Goal: Information Seeking & Learning: Learn about a topic

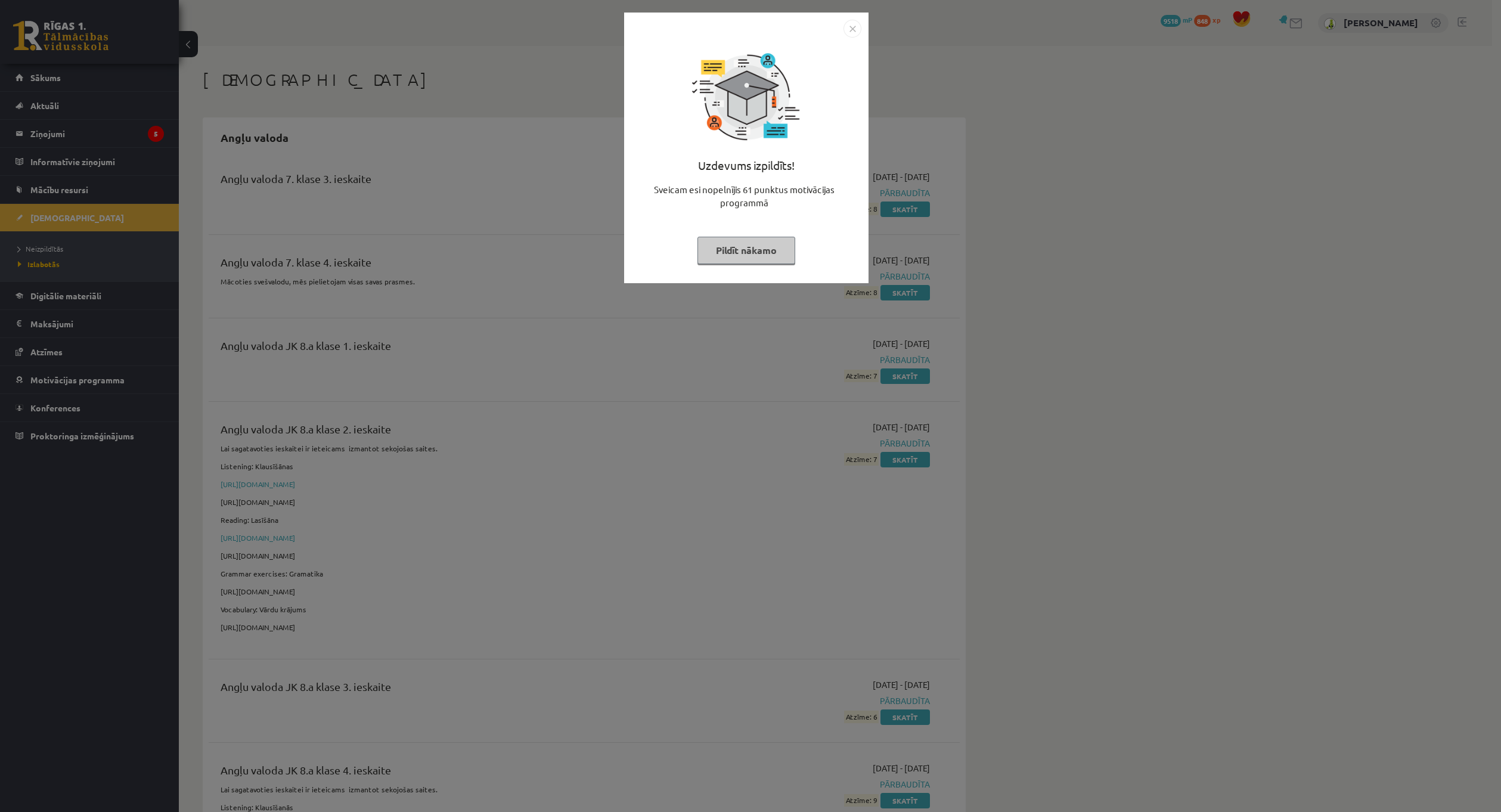
click at [852, 30] on img "Close" at bounding box center [852, 28] width 18 height 18
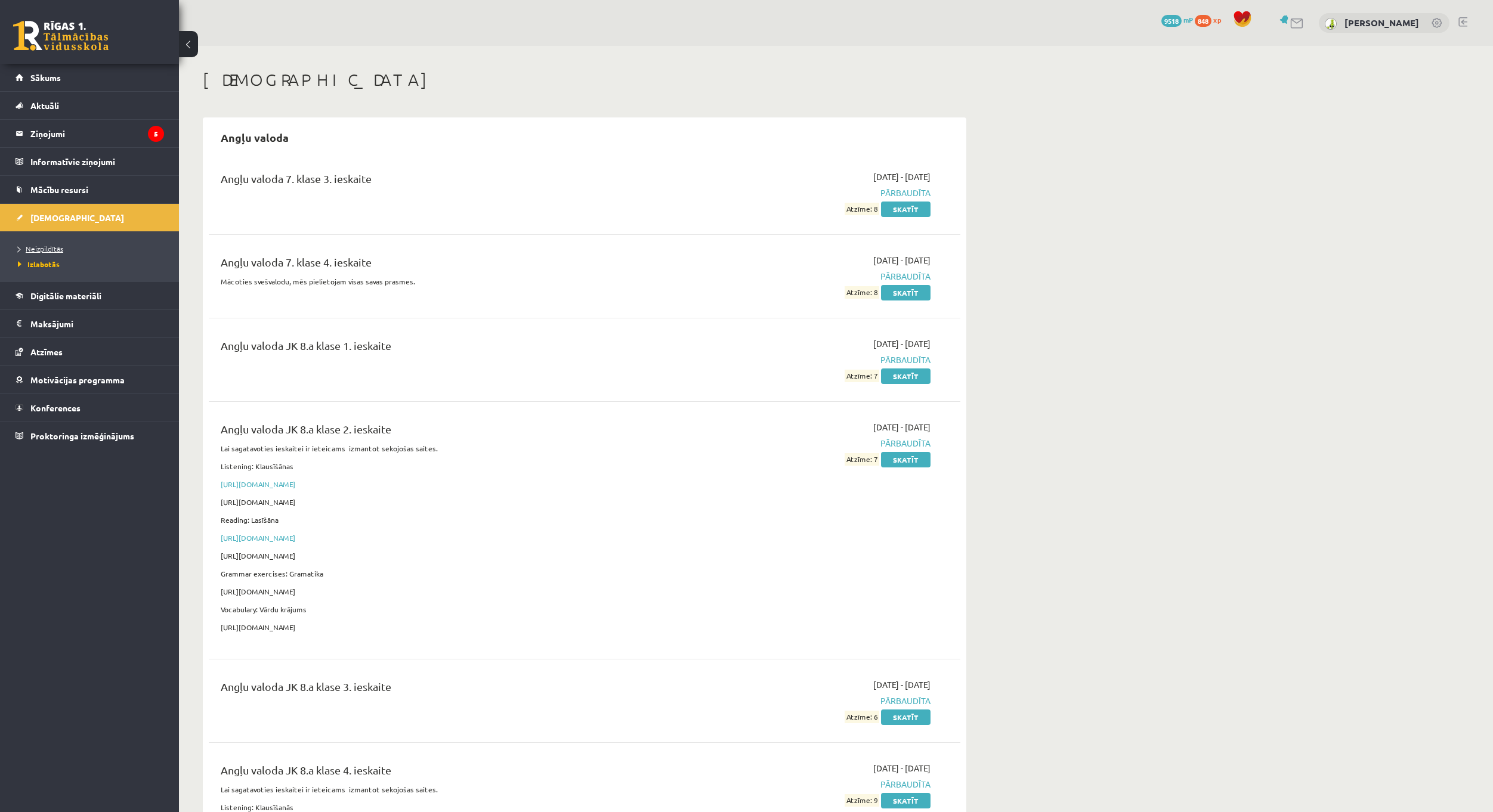
click at [62, 244] on link "Neizpildītās" at bounding box center [92, 249] width 149 height 11
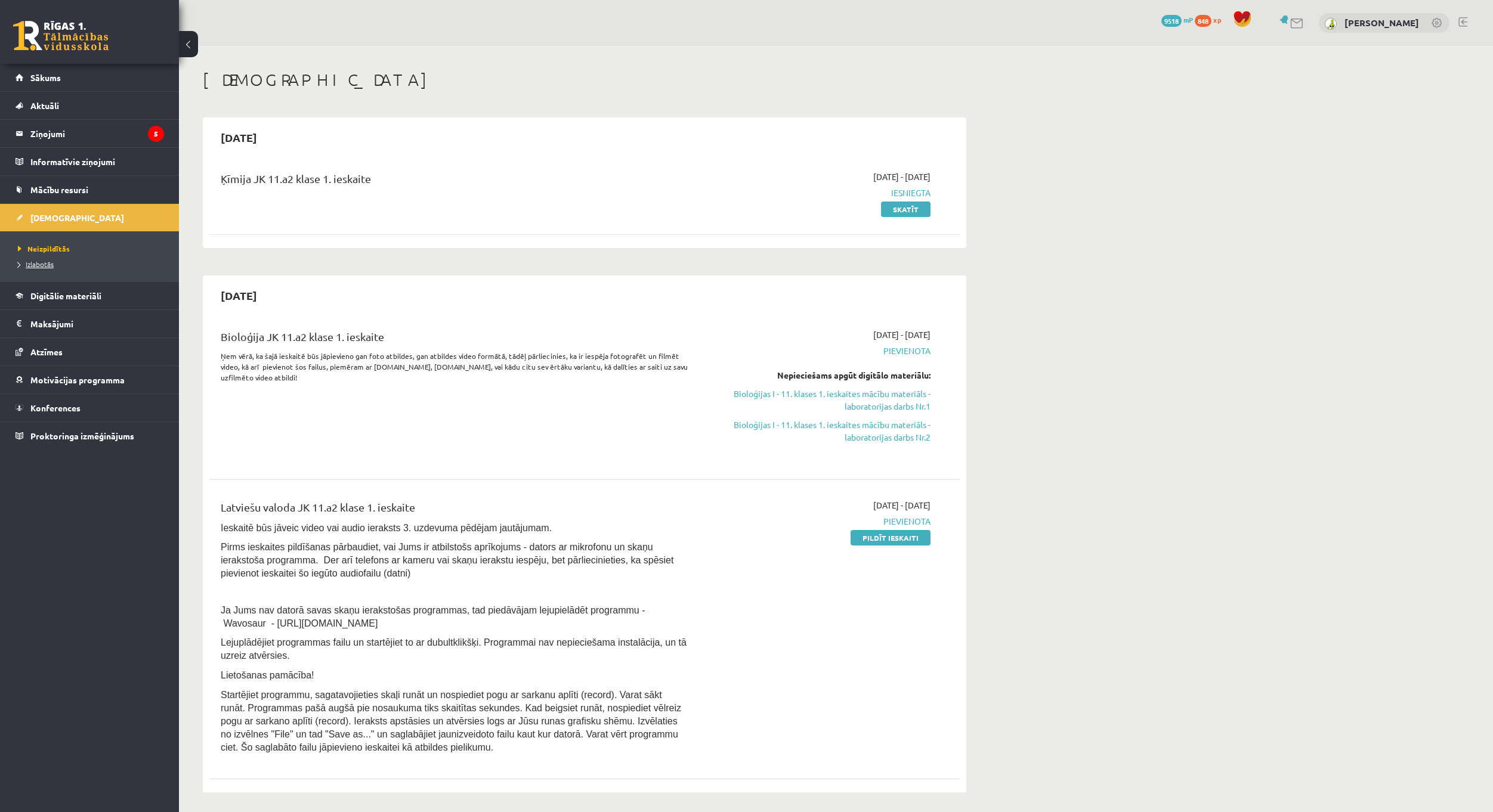
click at [52, 264] on span "Izlabotās" at bounding box center [36, 264] width 36 height 10
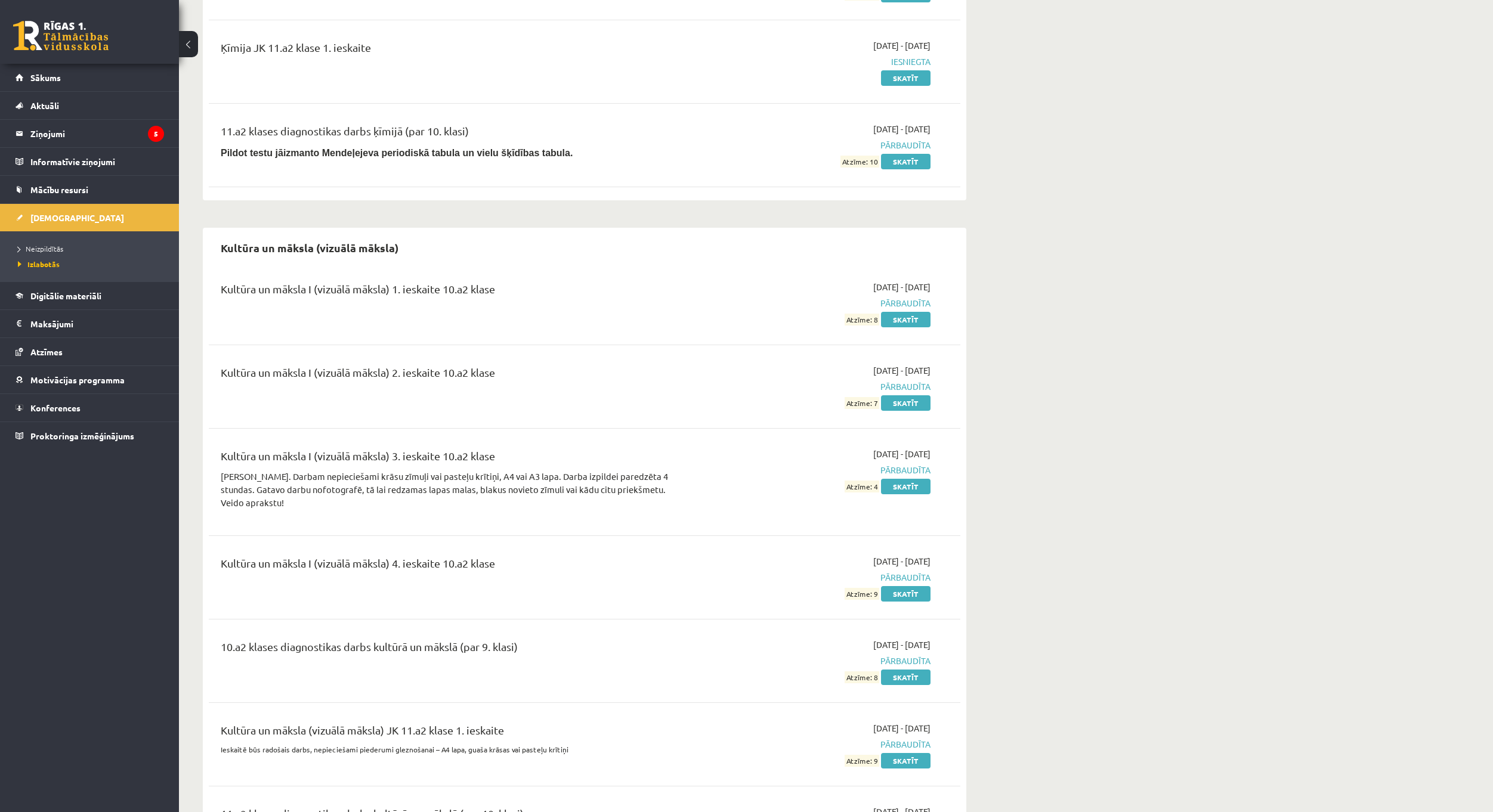
scroll to position [10433, 0]
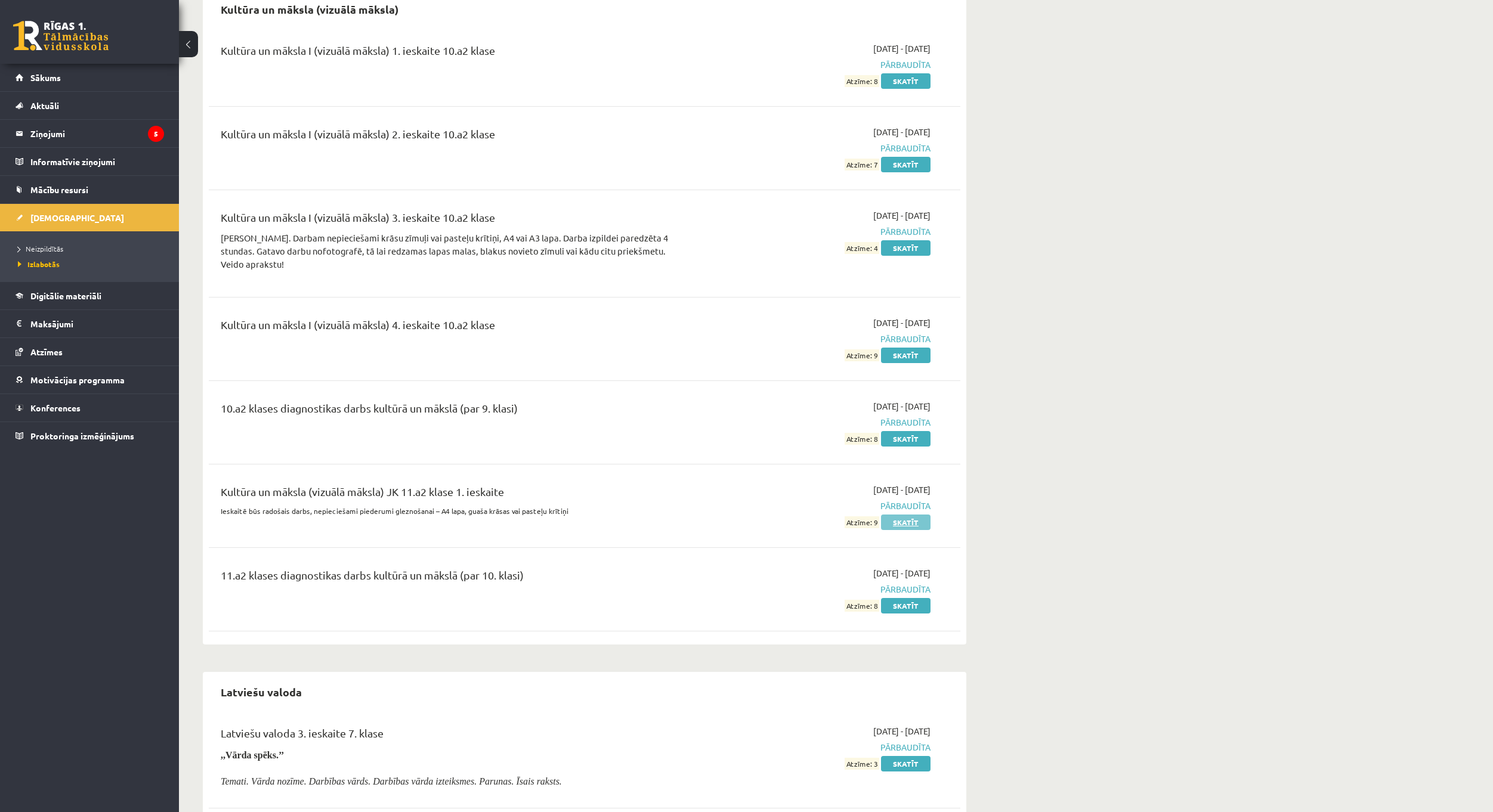
click at [906, 514] on link "Skatīt" at bounding box center [906, 522] width 50 height 15
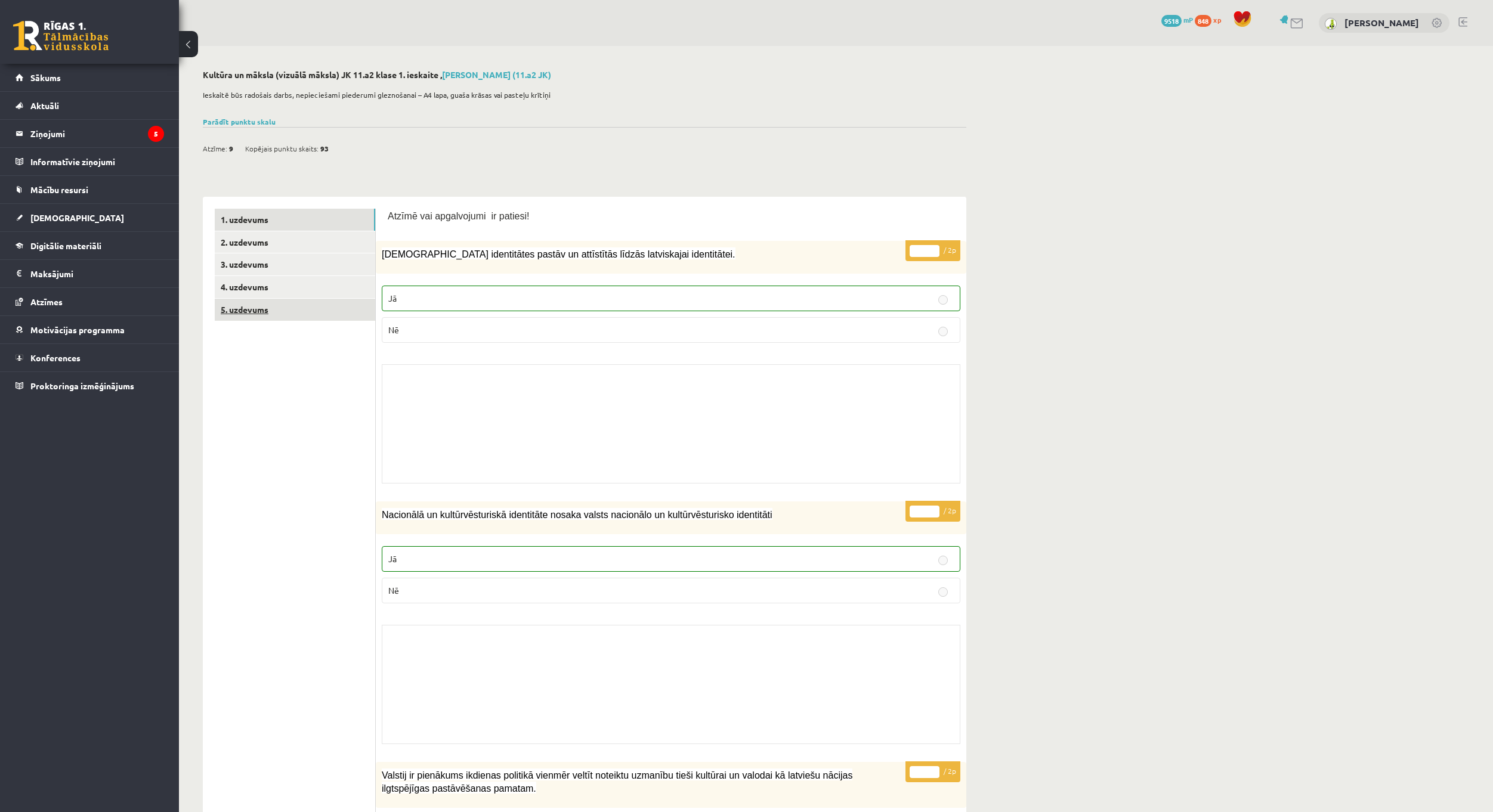
click at [236, 306] on link "5. uzdevums" at bounding box center [295, 309] width 161 height 22
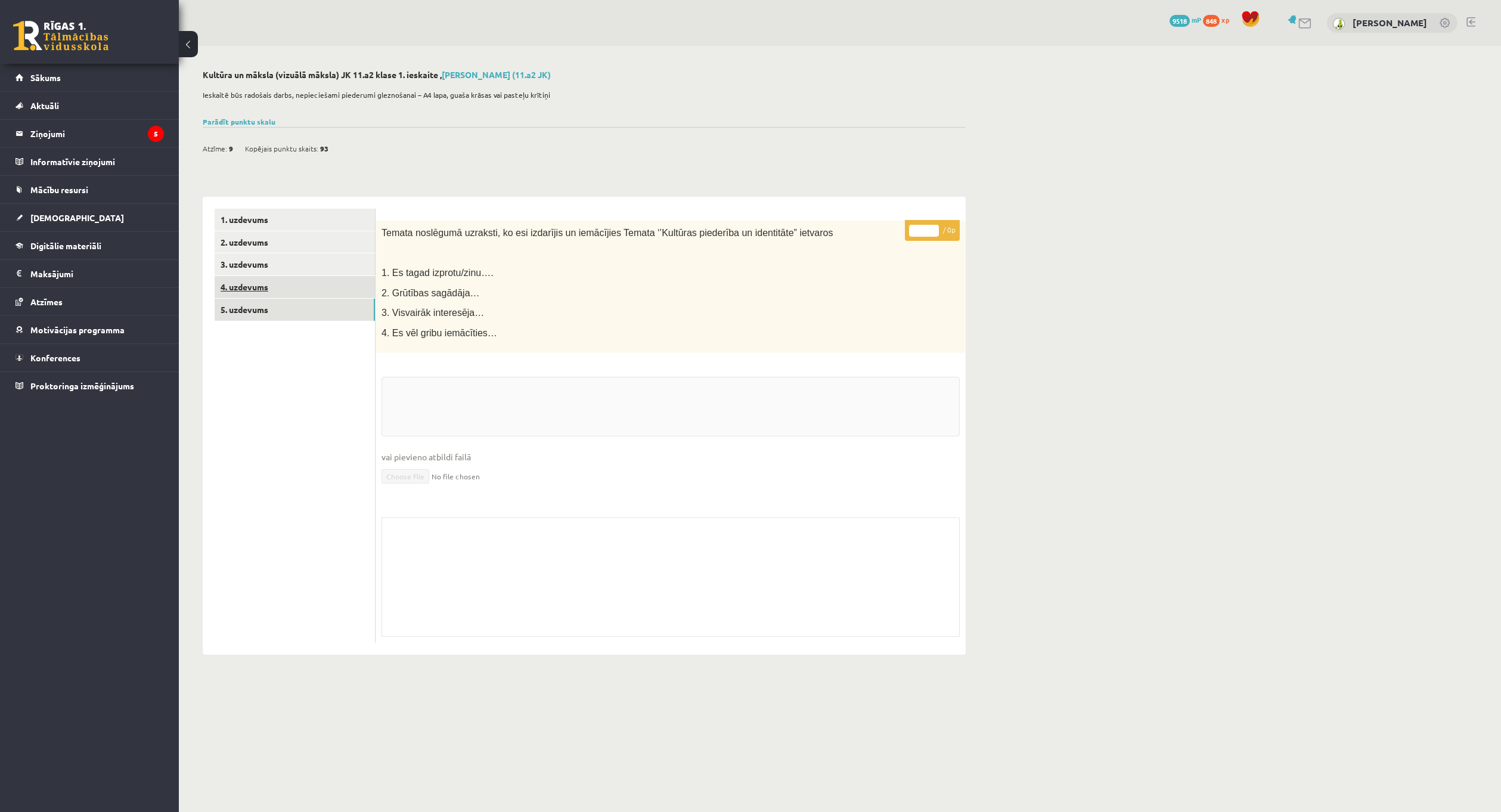
click at [253, 287] on link "4. uzdevums" at bounding box center [295, 287] width 161 height 22
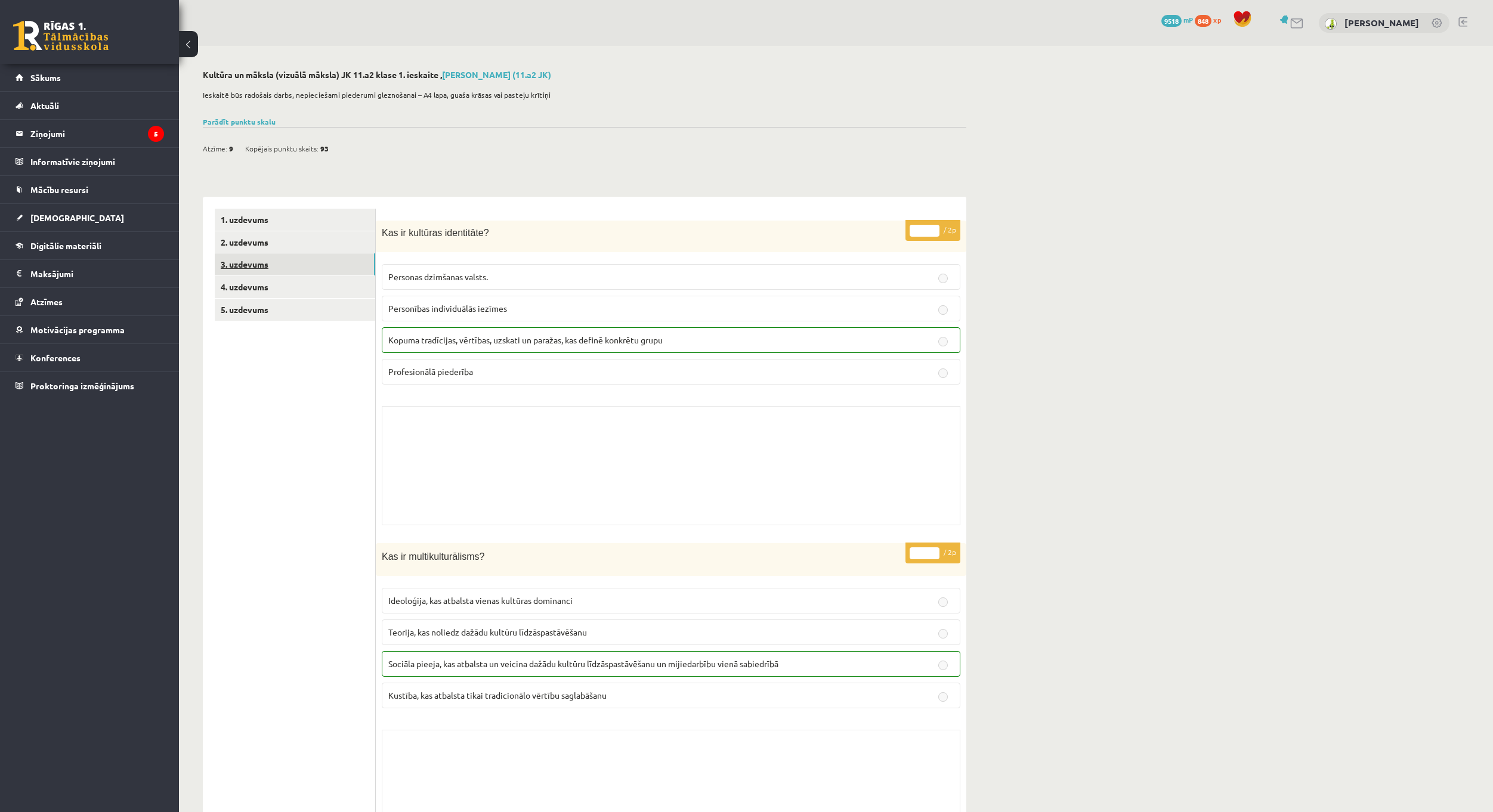
click at [280, 273] on link "3. uzdevums" at bounding box center [295, 264] width 161 height 22
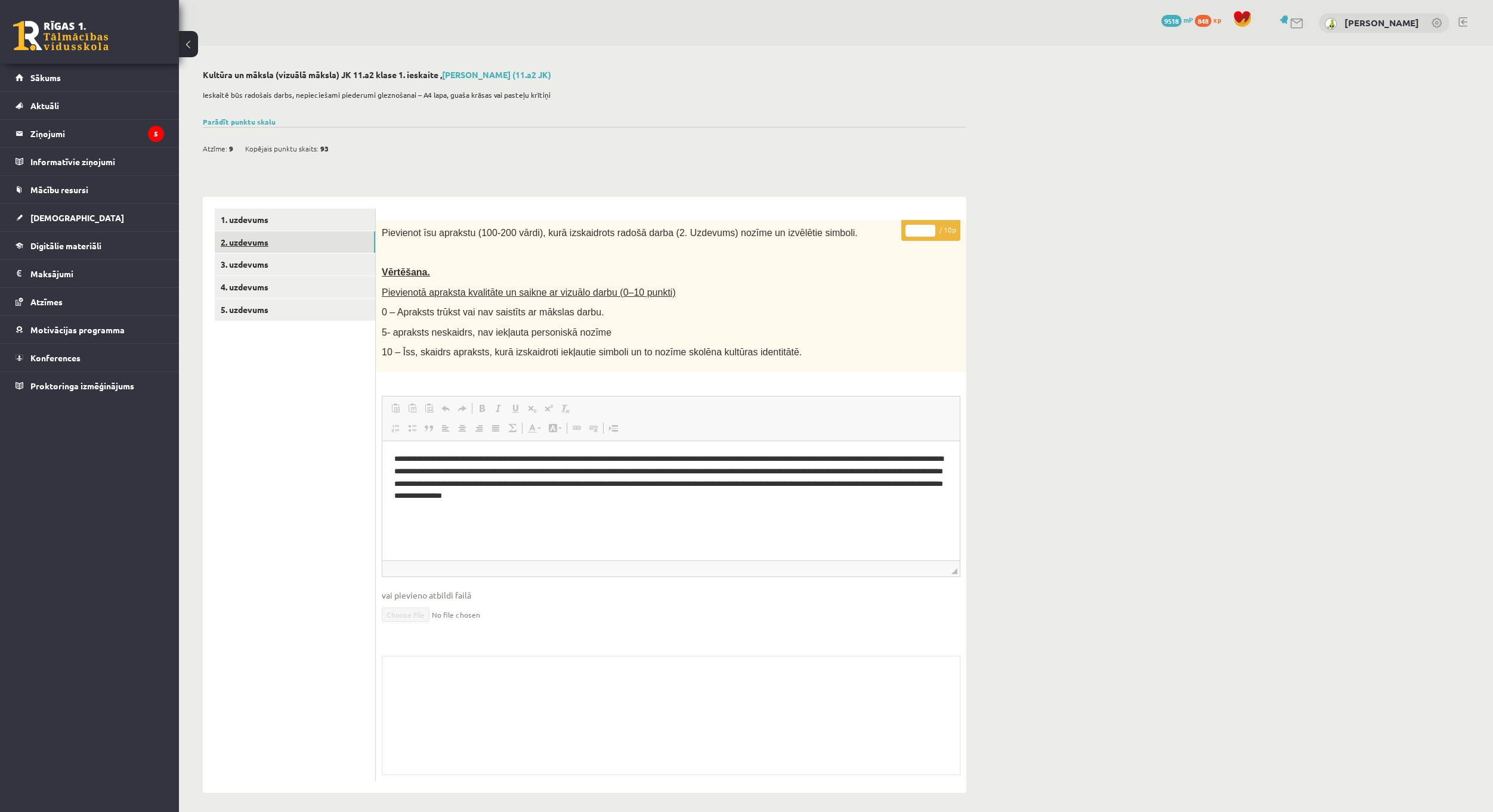
click at [276, 246] on link "2. uzdevums" at bounding box center [295, 242] width 161 height 22
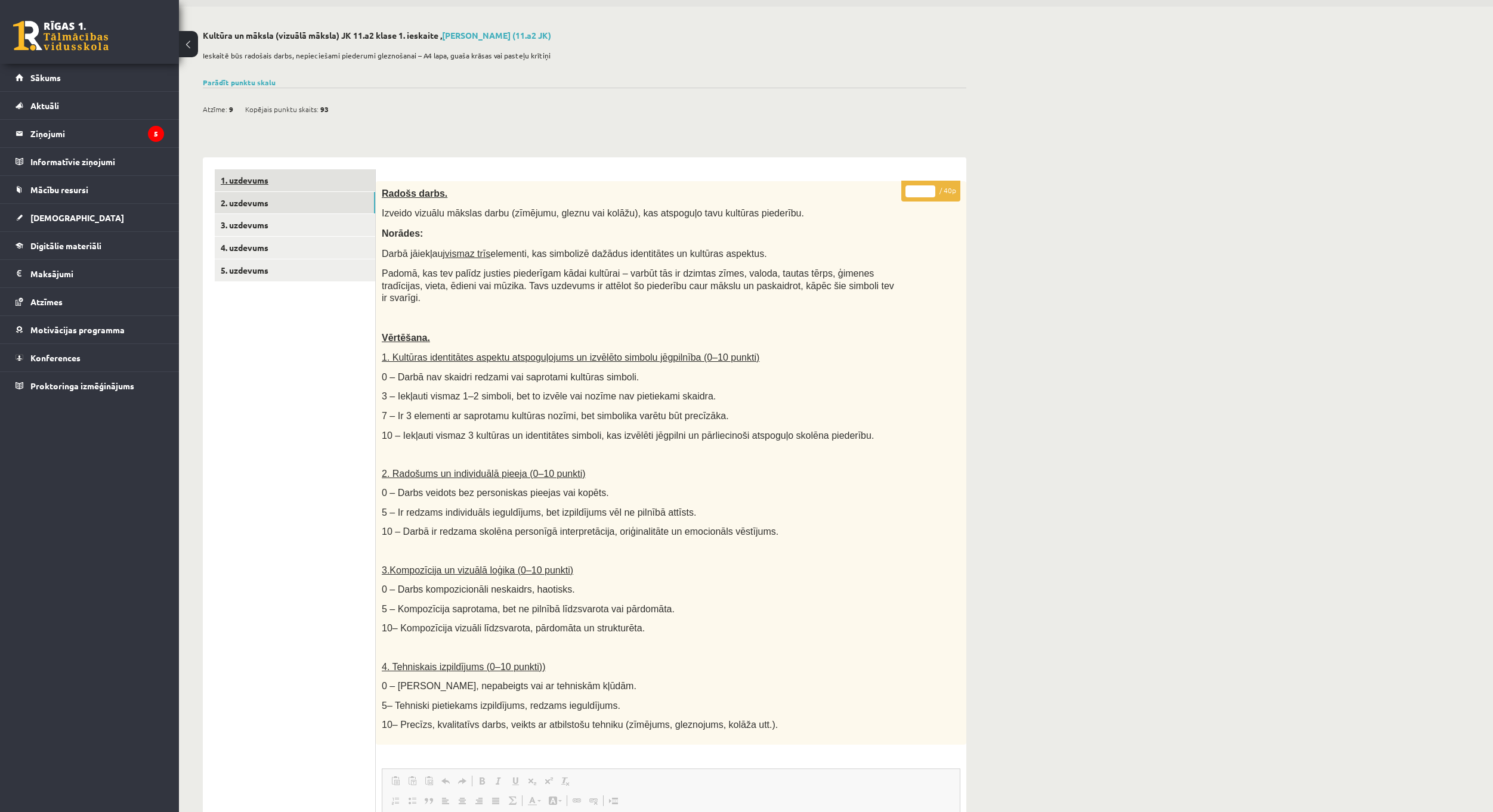
scroll to position [26, 0]
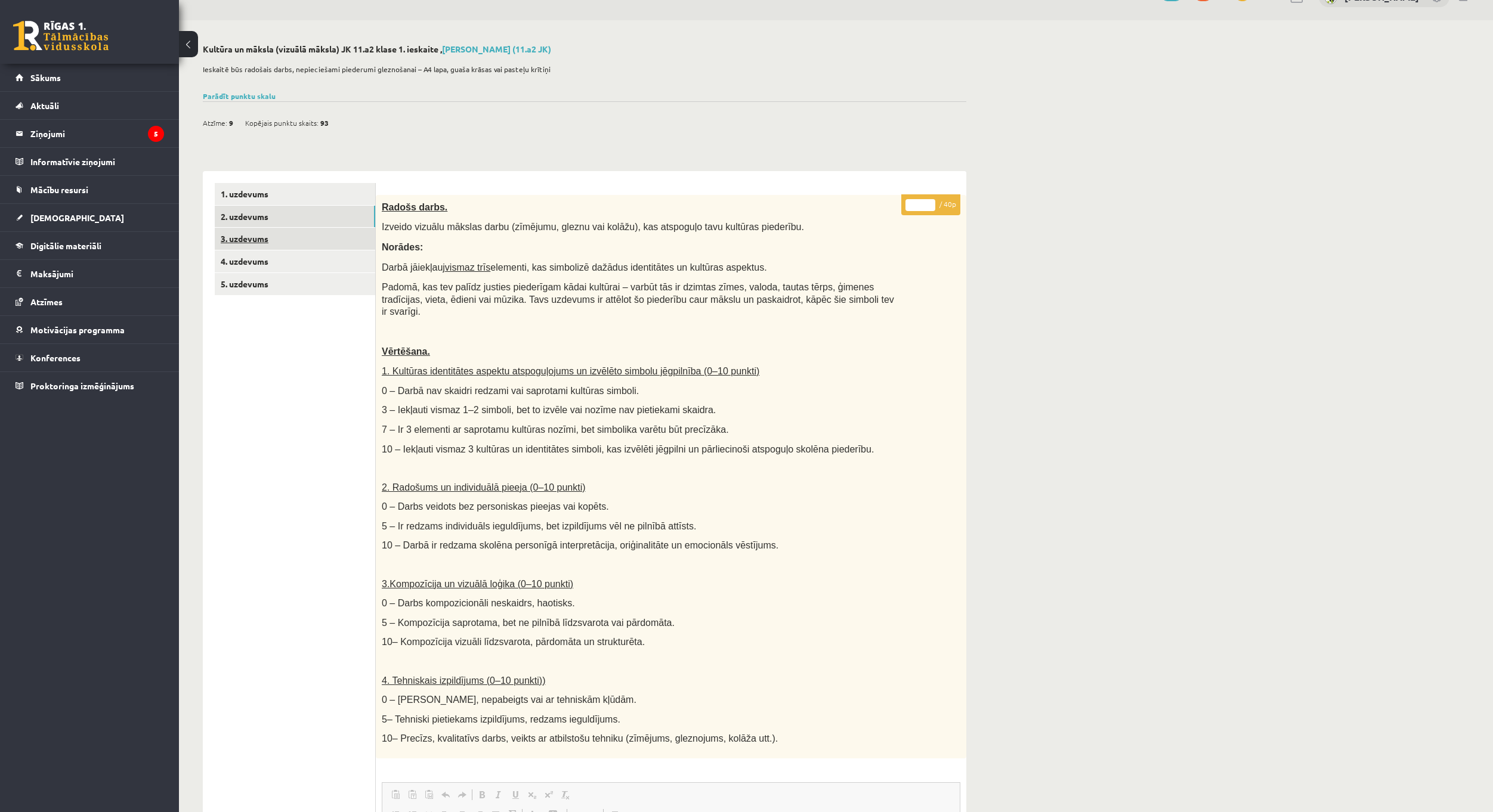
click at [281, 240] on link "3. uzdevums" at bounding box center [295, 239] width 161 height 22
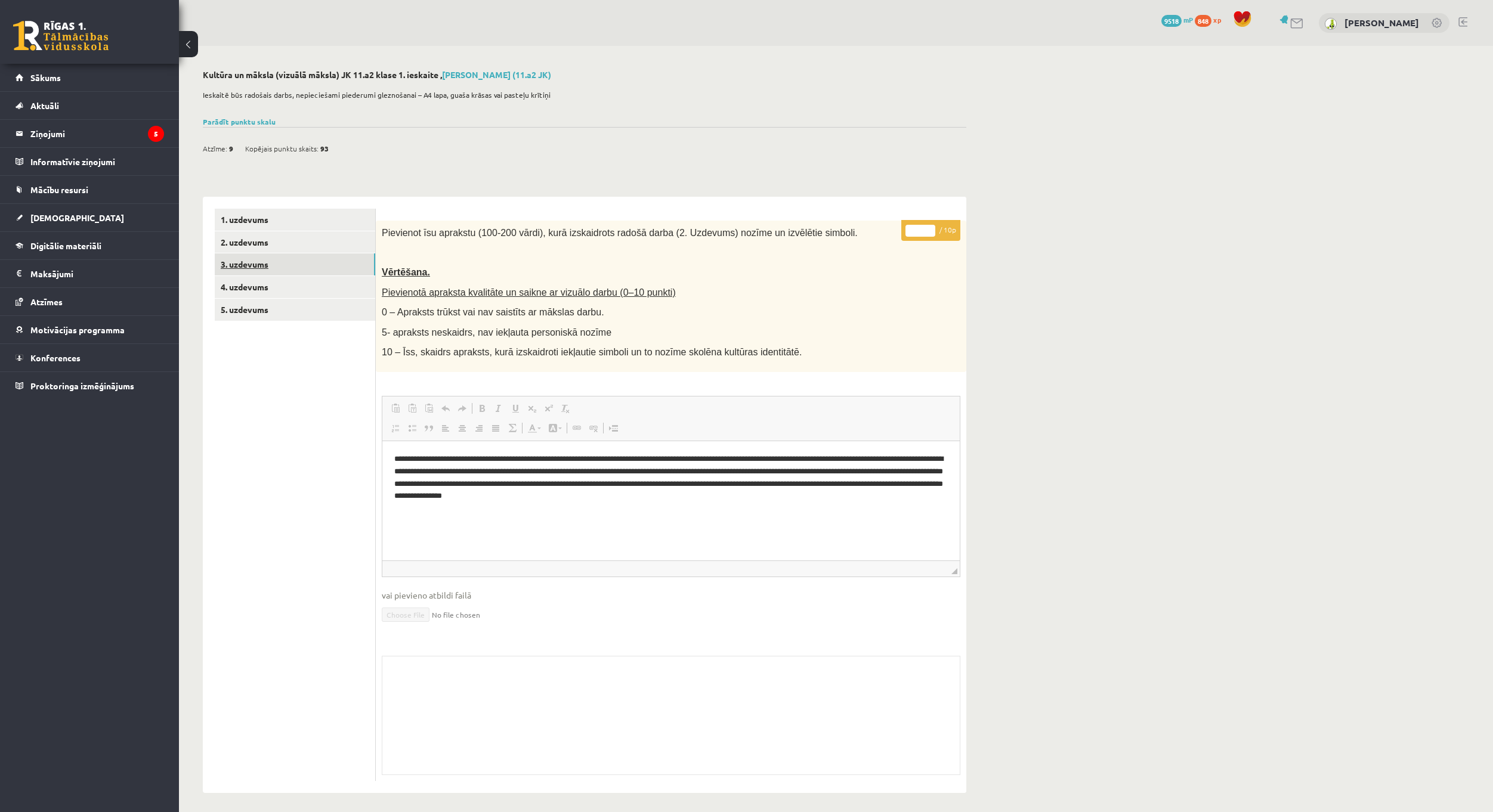
scroll to position [0, 0]
click at [59, 211] on link "[DEMOGRAPHIC_DATA]" at bounding box center [90, 218] width 148 height 28
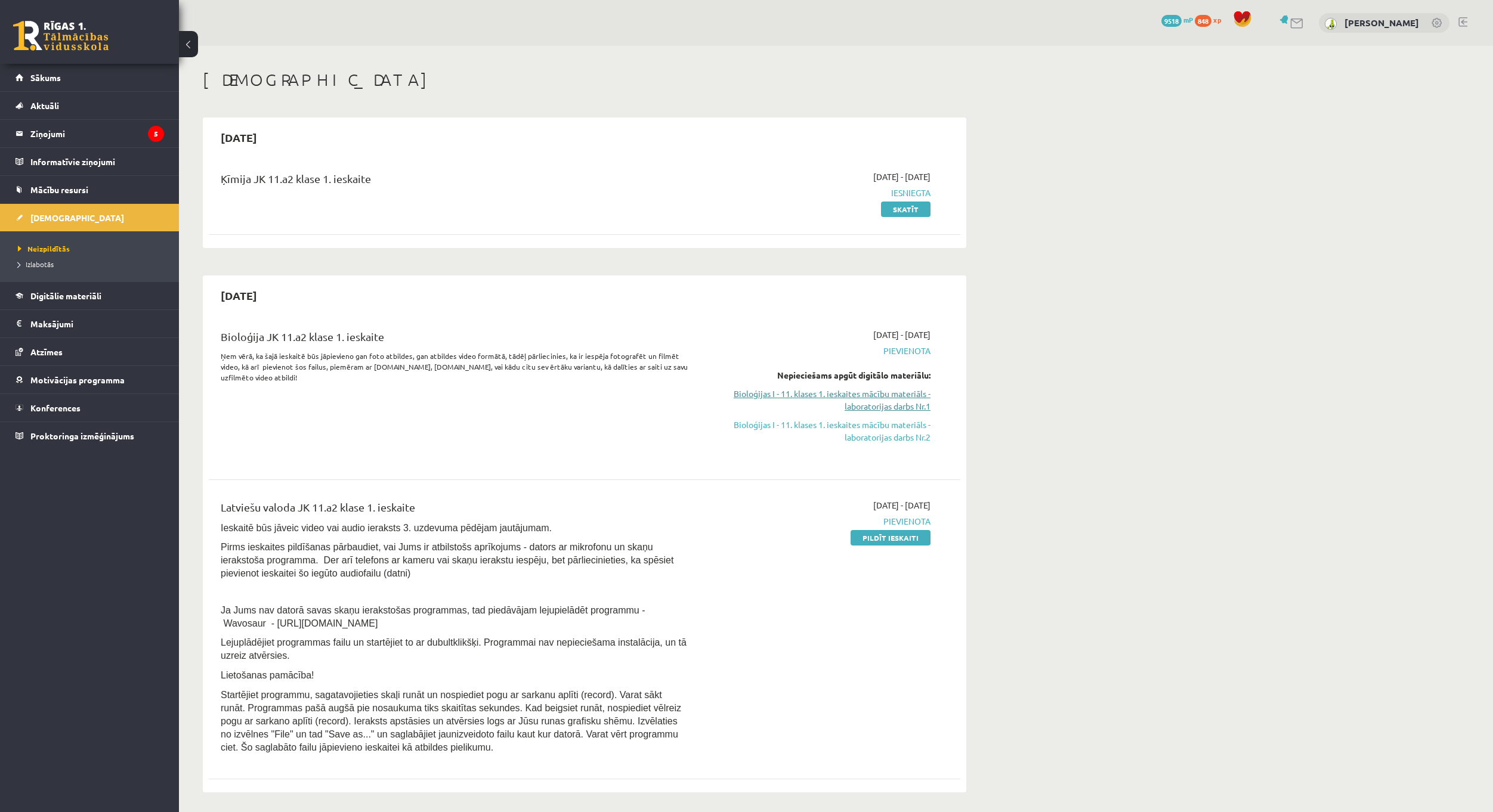
click at [882, 403] on link "Bioloģijas I - 11. klases 1. ieskaites mācību materiāls - laboratorijas darbs N…" at bounding box center [818, 400] width 225 height 25
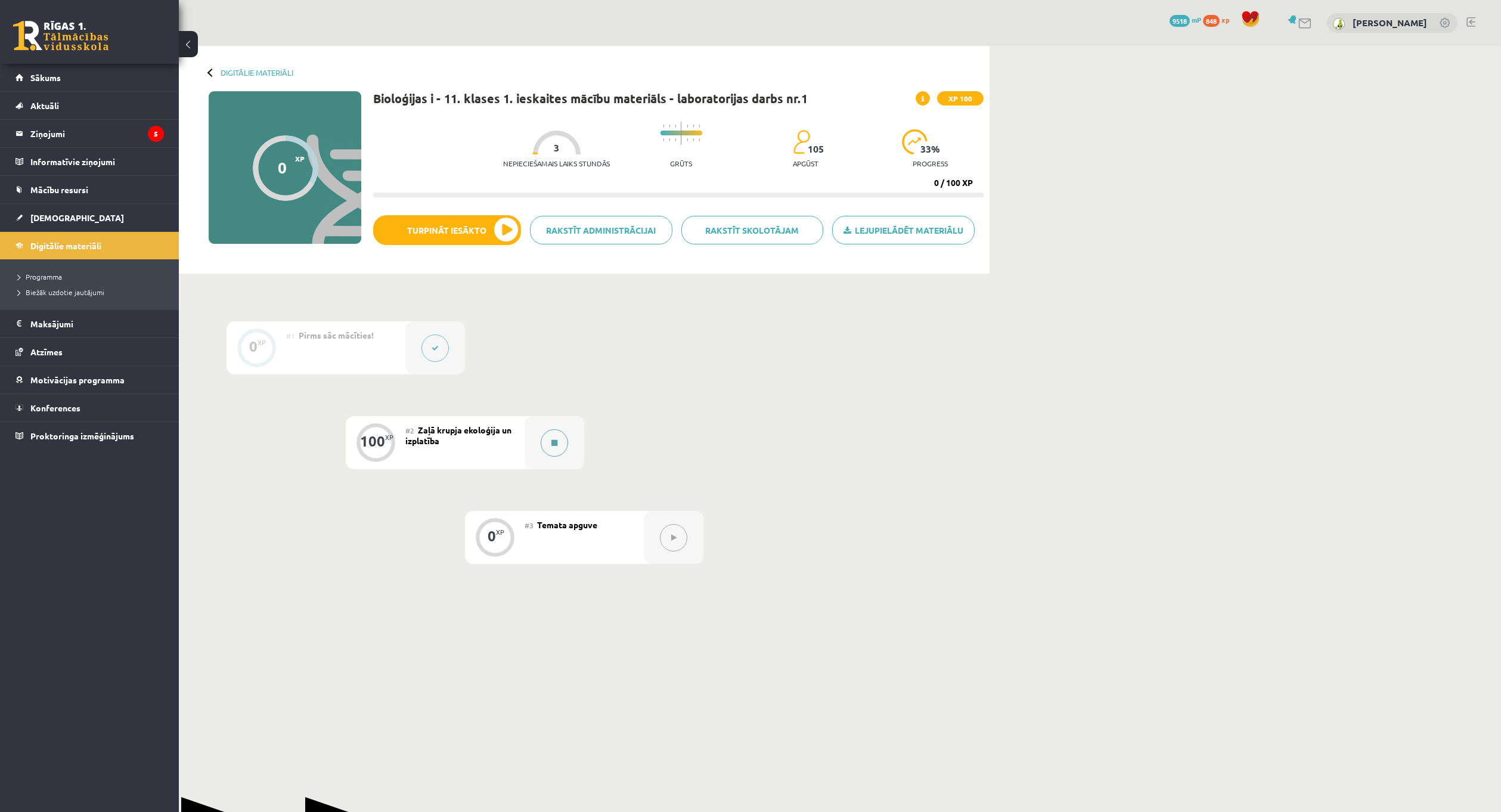
click at [544, 438] on button at bounding box center [554, 442] width 28 height 28
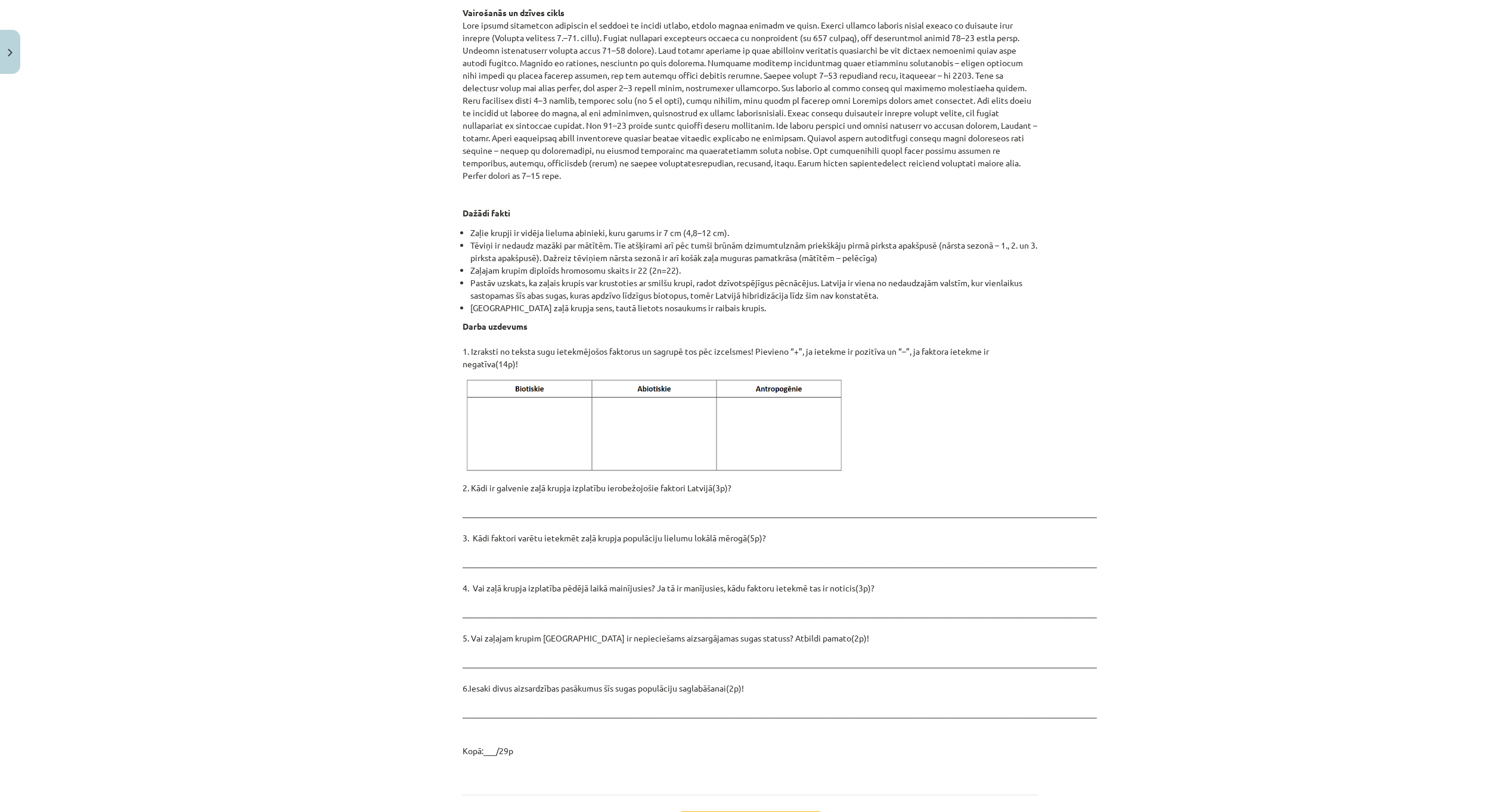
scroll to position [1252, 0]
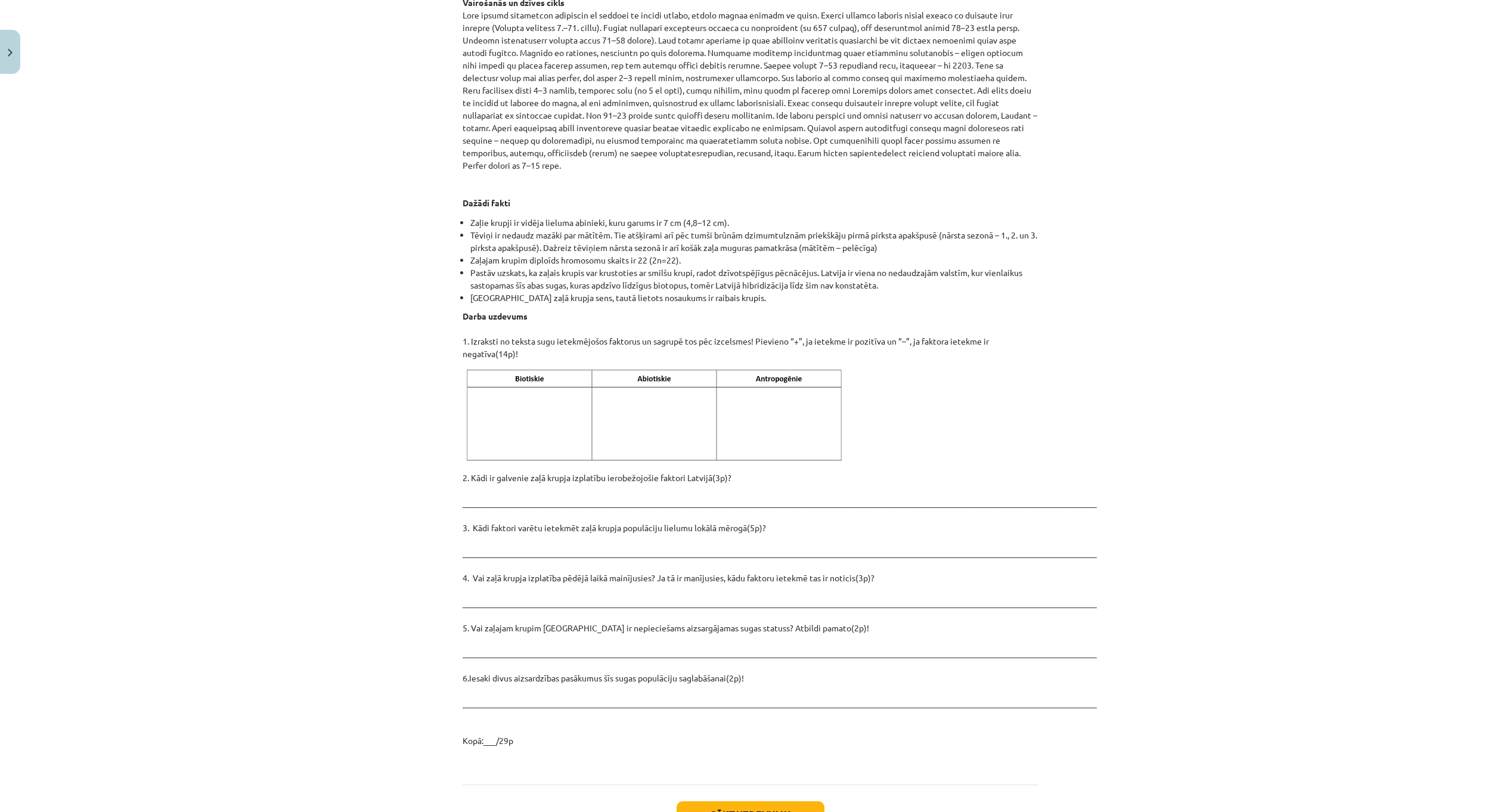
drag, startPoint x: 782, startPoint y: 326, endPoint x: 754, endPoint y: 319, distance: 28.9
click at [754, 319] on p "Darba uzdevums 1. Izraksti no teksta sugu ietekmējošos faktorus un sagrupē tos …" at bounding box center [751, 335] width 576 height 50
click at [978, 384] on p at bounding box center [751, 415] width 576 height 97
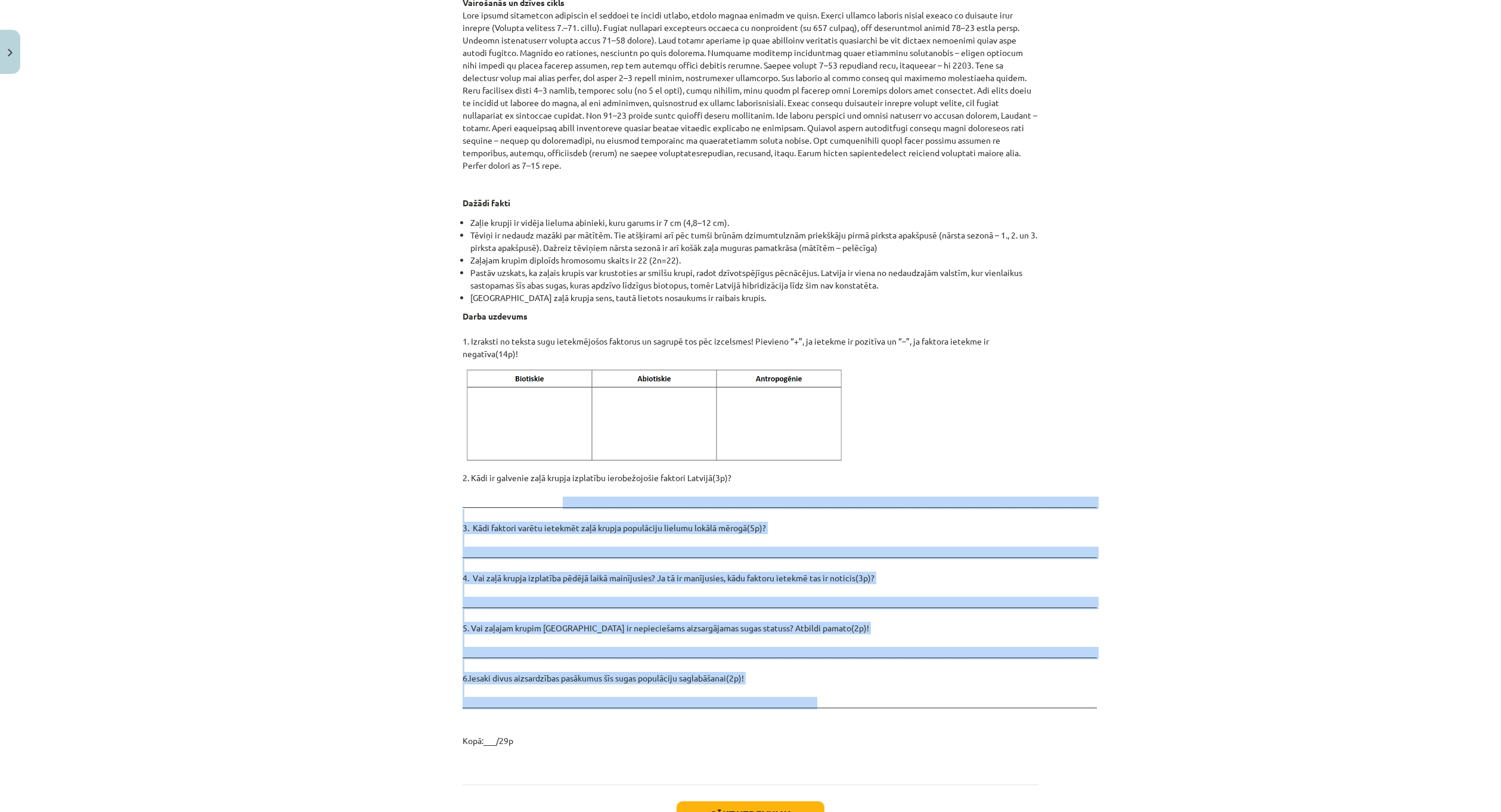
drag, startPoint x: 804, startPoint y: 670, endPoint x: 552, endPoint y: 476, distance: 318.0
click at [552, 476] on p "2. Kādi ir galvenie zaļā krupja izplatību ierobežojošie faktori Latvijā(3p)? __…" at bounding box center [751, 609] width 576 height 275
click at [1156, 575] on div "Mācību tēma: Bioloģijas i - 11. klases 1. ieskaites mācību materiāls - laborato…" at bounding box center [750, 406] width 1501 height 812
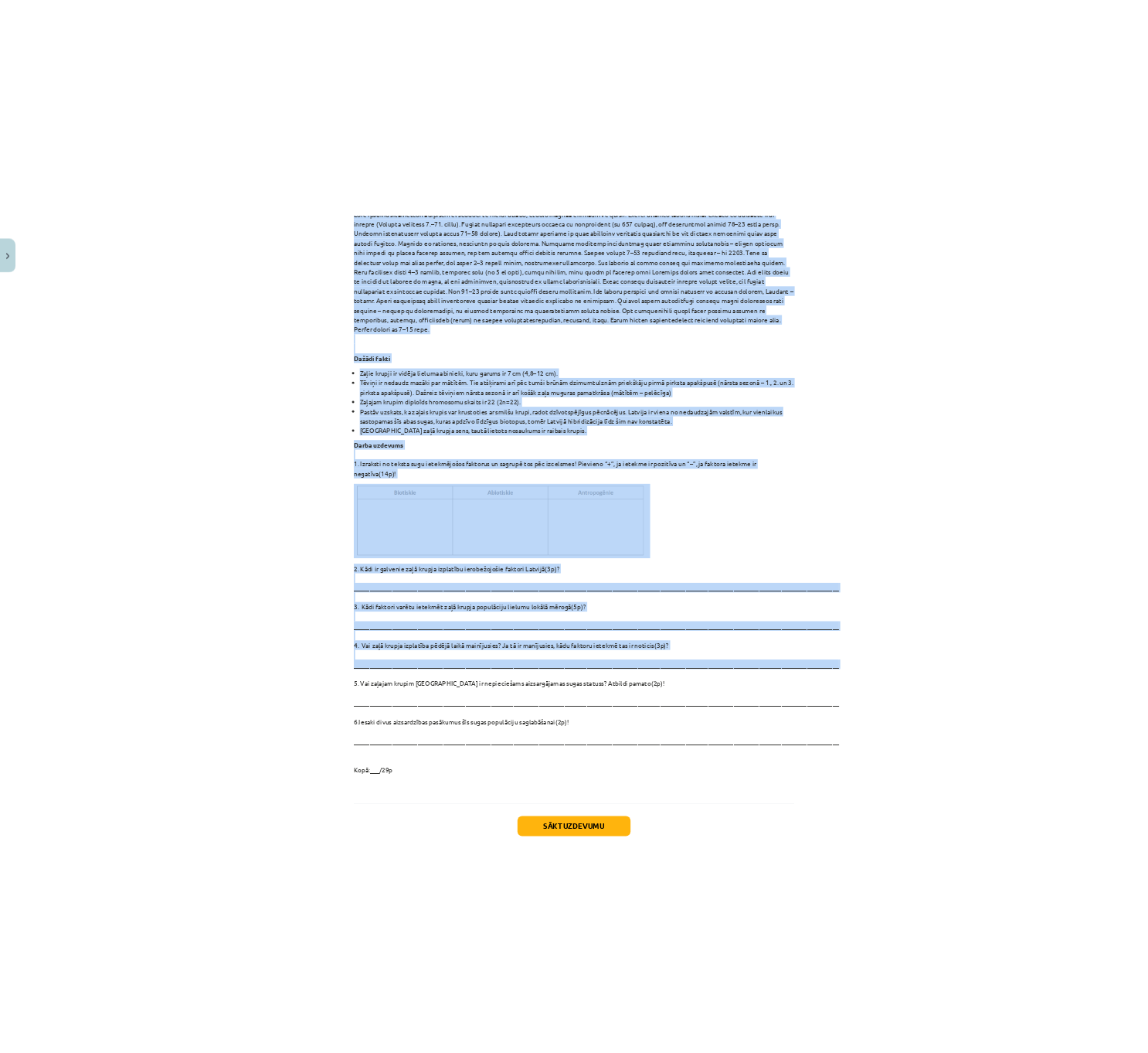
scroll to position [1712, 0]
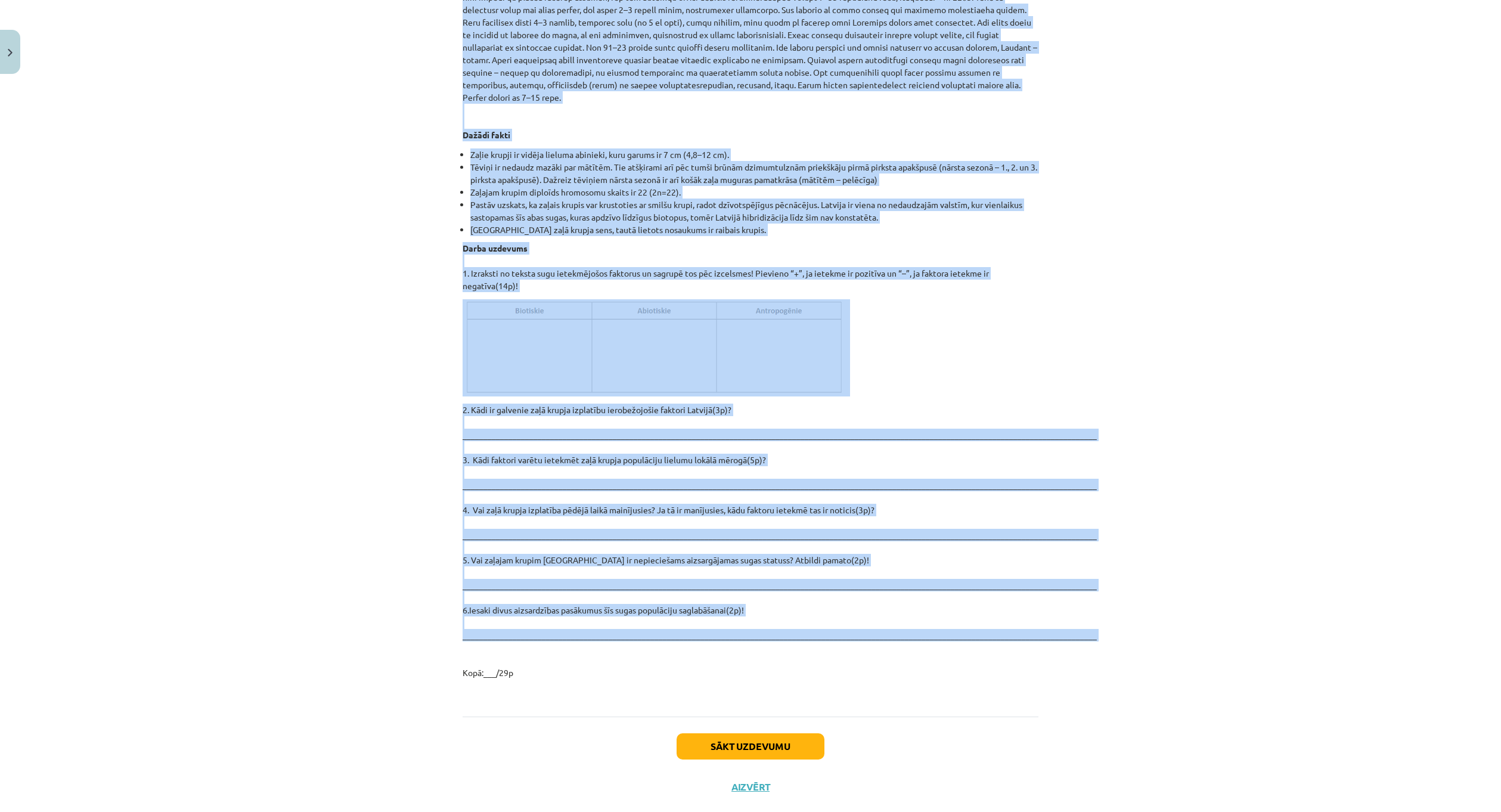
drag, startPoint x: 460, startPoint y: 363, endPoint x: 691, endPoint y: 621, distance: 346.3
copy div "Loremipsumd si ametco adi elit seddo! Eiusmodtempor Incididu – utlabore etdo Ma…"
click at [1179, 628] on div "Mācību tēma: Bioloģijas i - 11. klases 1. ieskaites mācību materiāls - laborato…" at bounding box center [750, 406] width 1501 height 812
click at [1065, 374] on div "Mācību tēma: Bioloģijas i - 11. klases 1. ieskaites mācību materiāls - laborato…" at bounding box center [750, 406] width 1501 height 812
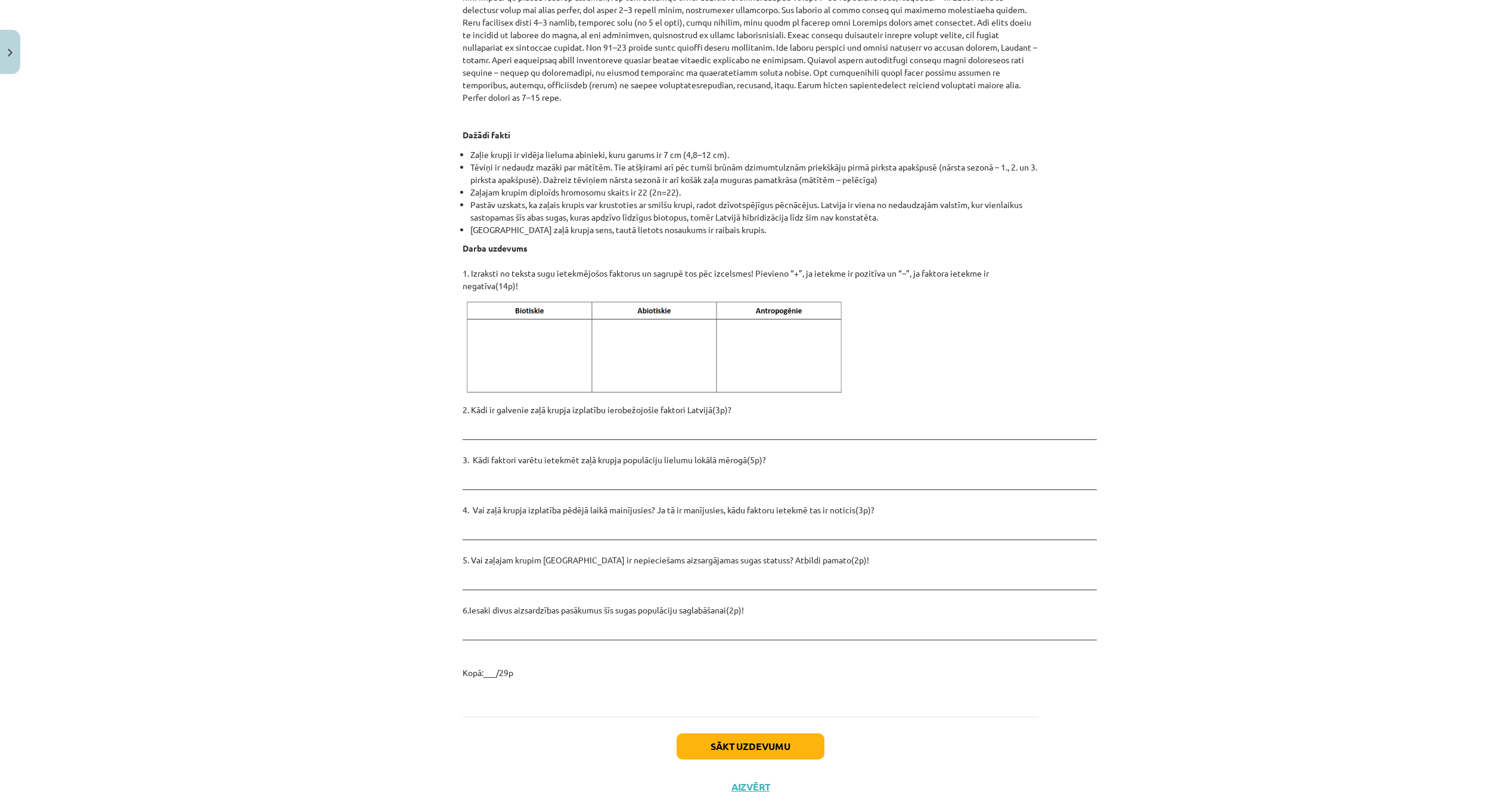
click at [1016, 716] on div "Sākt uzdevumu Aizvērt" at bounding box center [751, 758] width 576 height 83
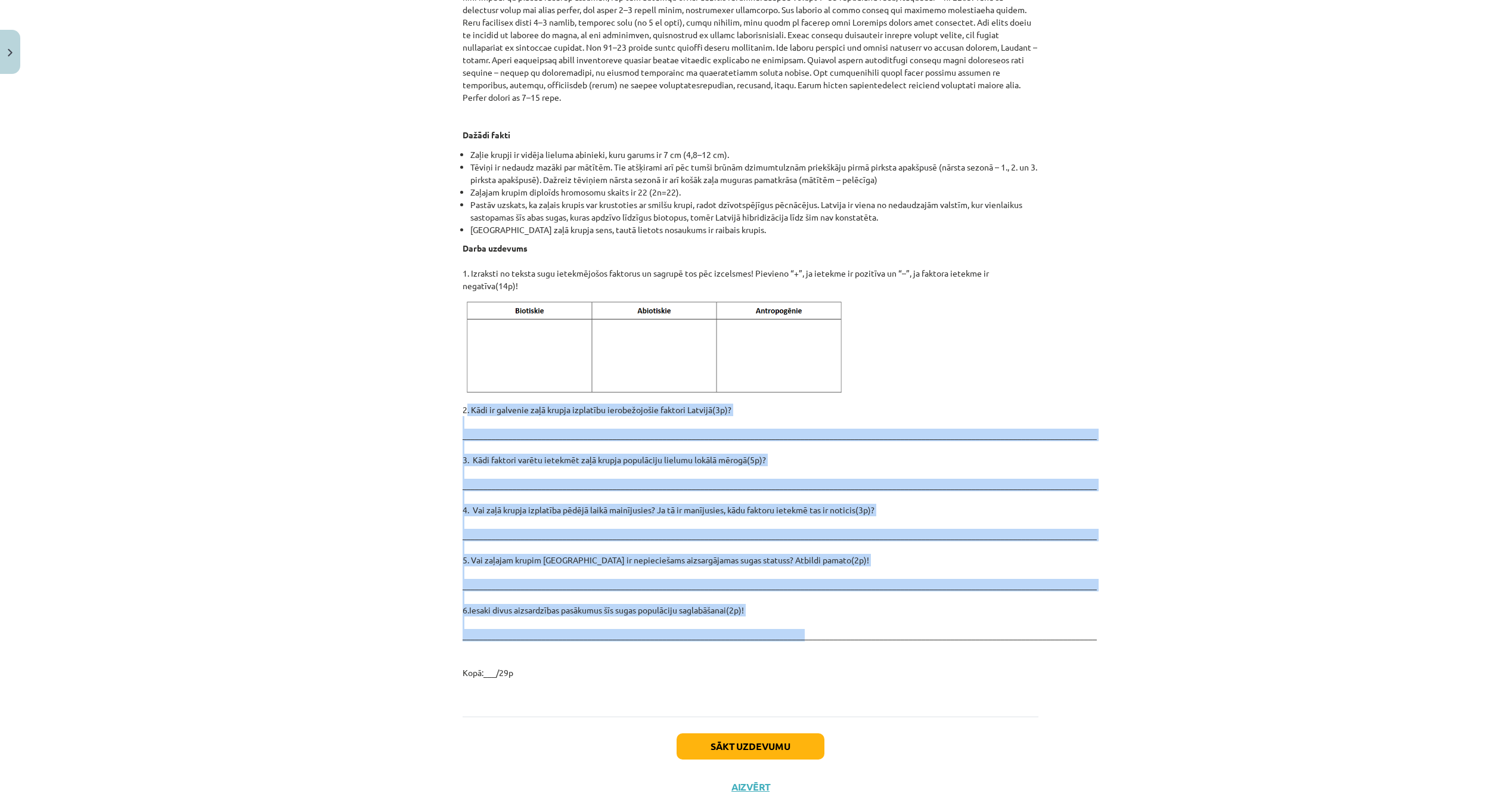
drag, startPoint x: 558, startPoint y: 425, endPoint x: 792, endPoint y: 613, distance: 300.2
click at [792, 613] on p "2. Kādi ir galvenie zaļā krupja izplatību ierobežojošie faktori Latvijā(3p)? __…" at bounding box center [751, 541] width 576 height 275
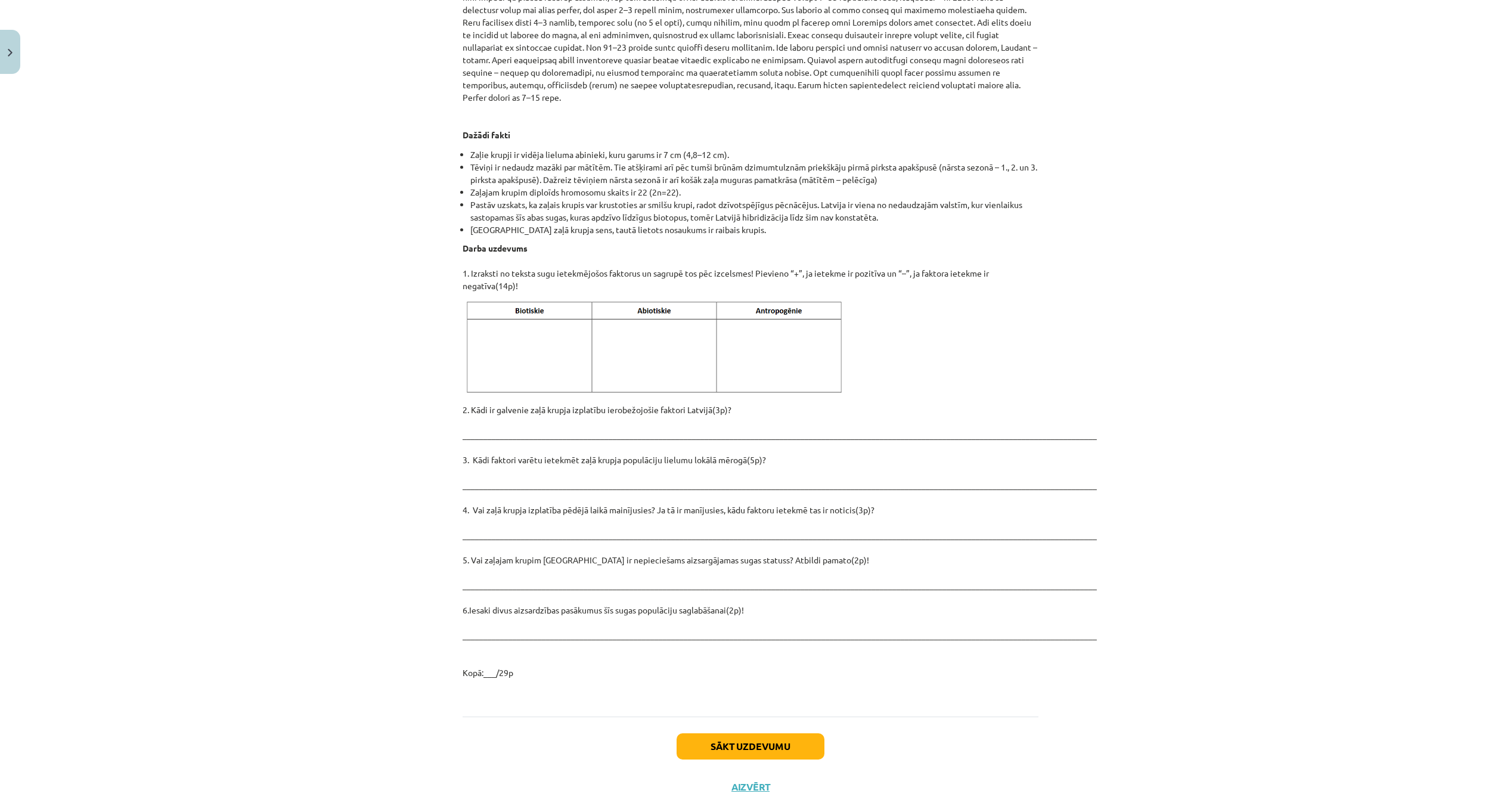
drag, startPoint x: 432, startPoint y: 384, endPoint x: 453, endPoint y: 389, distance: 21.6
click at [434, 385] on div "Mācību tēma: Bioloģijas i - 11. klases 1. ieskaites mācību materiāls - laborato…" at bounding box center [750, 406] width 1501 height 812
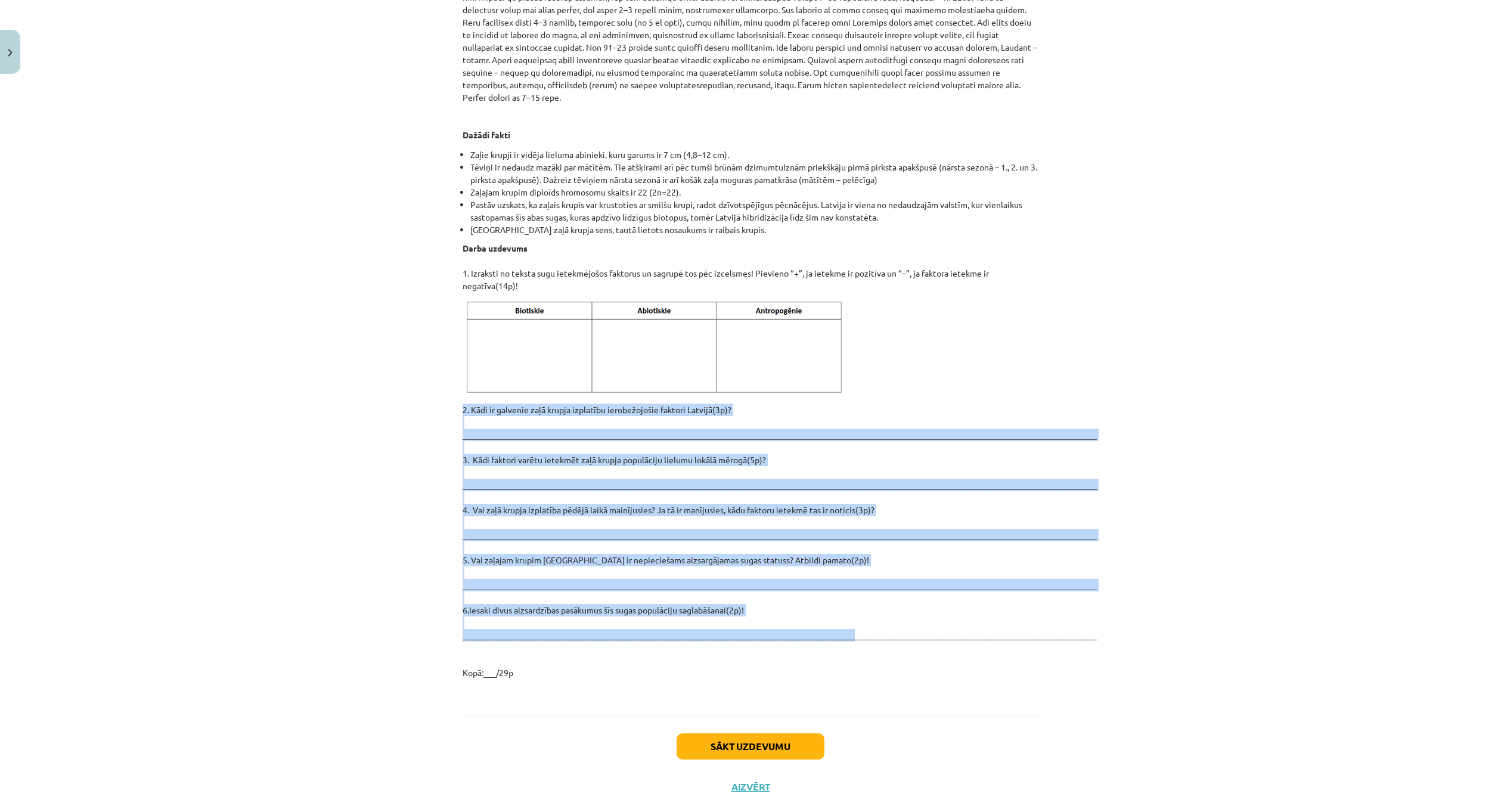
drag, startPoint x: 450, startPoint y: 382, endPoint x: 840, endPoint y: 612, distance: 452.8
copy p "3. Lore ip dolorsit amet consec adipiscin elitseddoeius tempori Utlabor(8e)? __…"
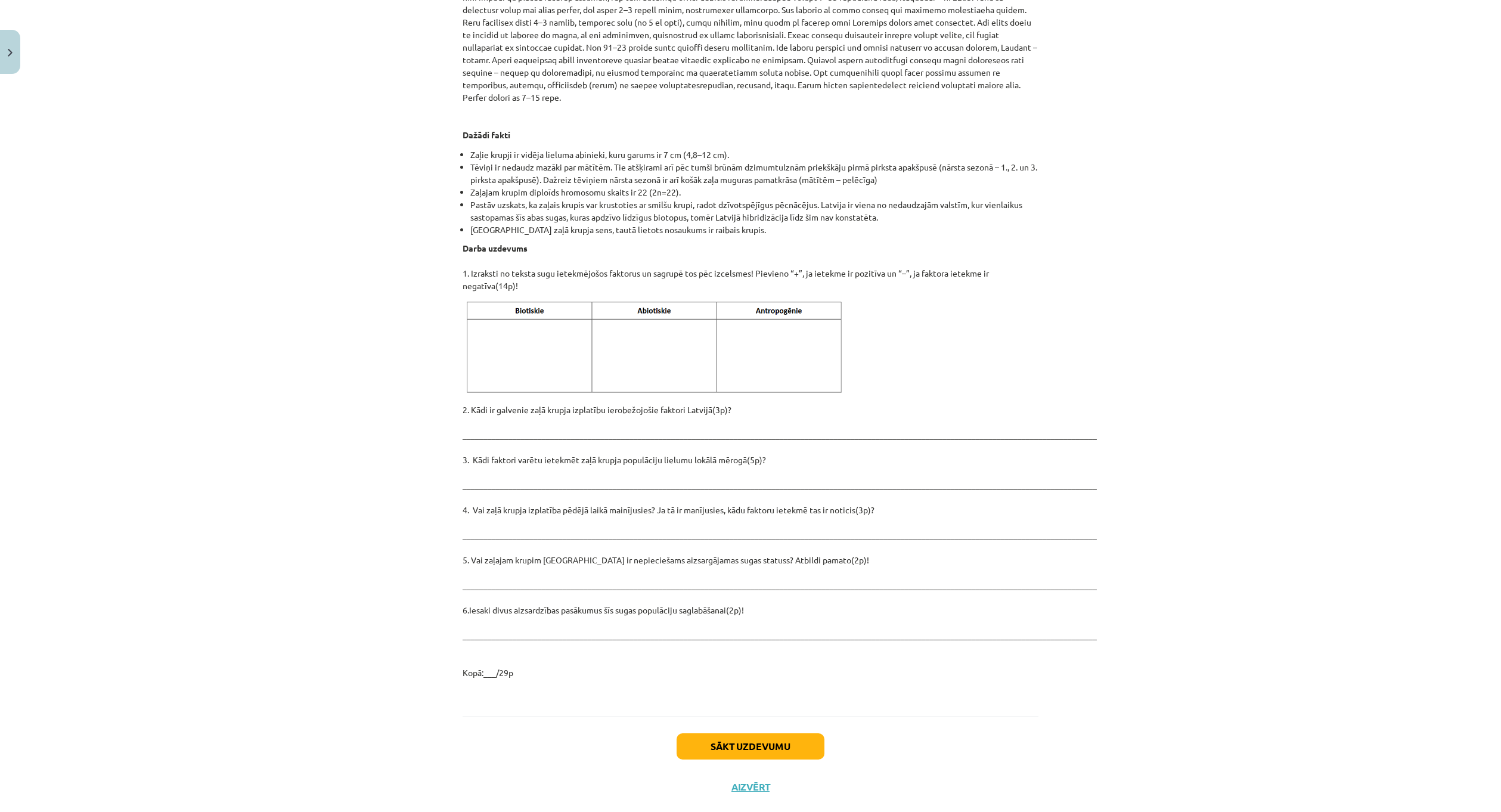
click at [970, 299] on p at bounding box center [751, 347] width 576 height 97
click at [694, 299] on img at bounding box center [656, 347] width 387 height 97
click at [702, 304] on img at bounding box center [656, 347] width 387 height 97
drag, startPoint x: 683, startPoint y: 323, endPoint x: 883, endPoint y: 278, distance: 205.0
click at [883, 299] on p at bounding box center [751, 347] width 576 height 97
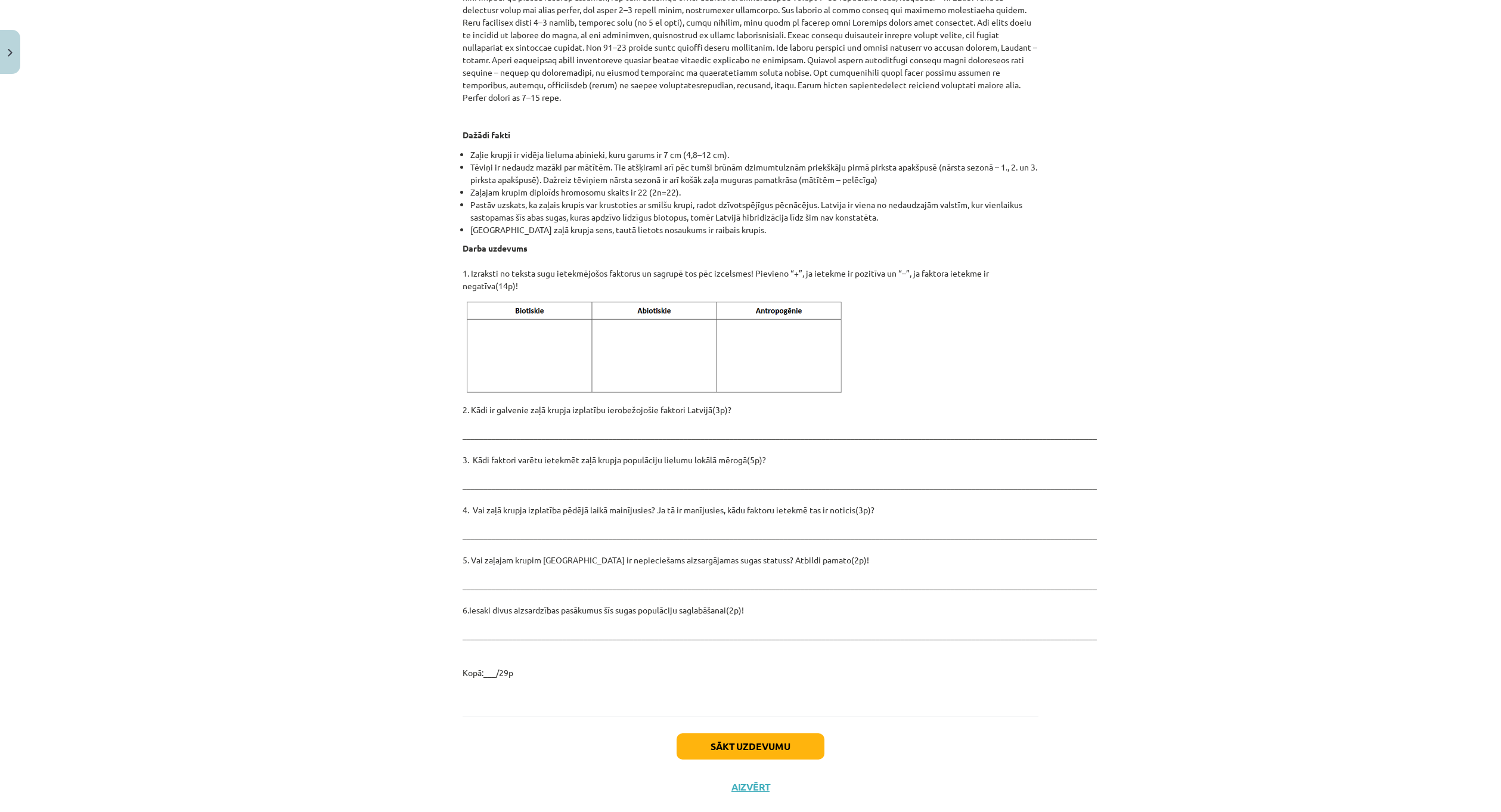
click at [694, 224] on li "[GEOGRAPHIC_DATA] zaļā krupja sens, tautā lietots nosaukums ir raibais krupis." at bounding box center [754, 230] width 568 height 12
click at [675, 199] on li "Pastāv uzskats, ka zaļais krupis var krustoties ar smilšu krupi, radot dzīvotsp…" at bounding box center [754, 211] width 568 height 25
click at [986, 199] on li "Pastāv uzskats, ka zaļais krupis var krustoties ar smilšu krupi, radot dzīvotsp…" at bounding box center [754, 211] width 568 height 25
click at [687, 224] on li "[GEOGRAPHIC_DATA] zaļā krupja sens, tautā lietots nosaukums ir raibais krupis." at bounding box center [754, 230] width 568 height 12
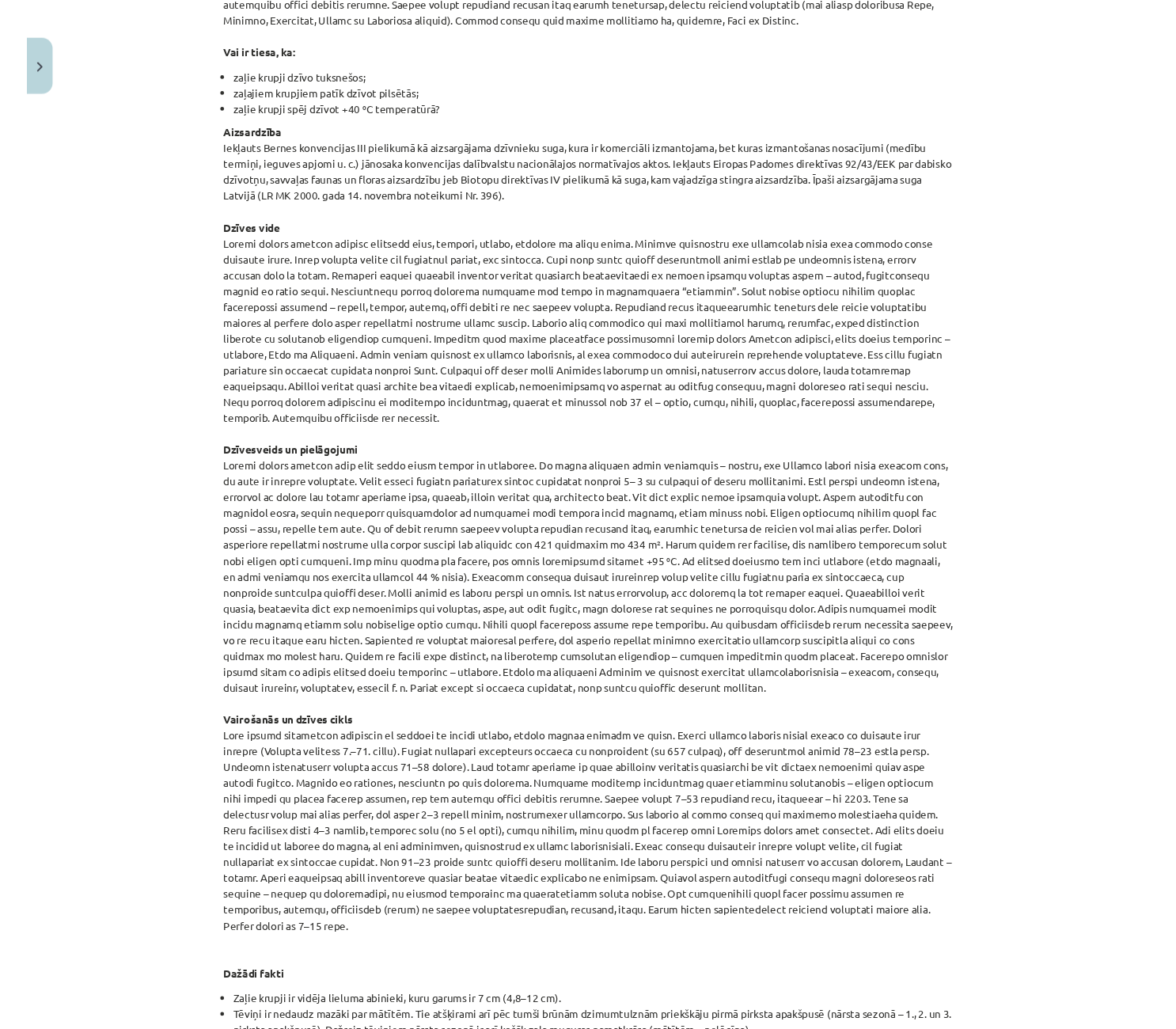
scroll to position [1199, 0]
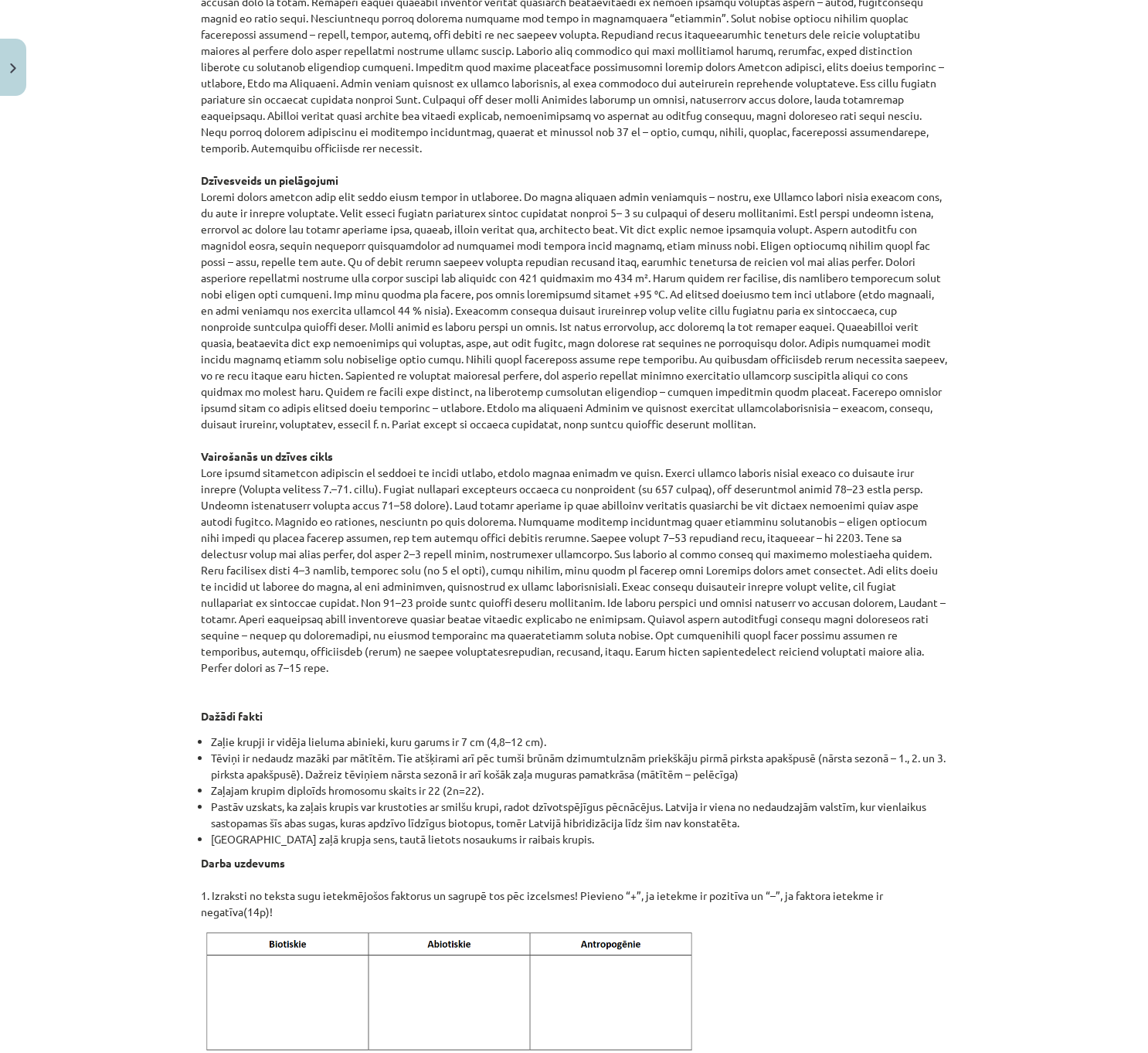
click at [111, 45] on div "Mācību tēma: Bioloģijas i - 11. klases 1. ieskaites mācību materiāls - laborato…" at bounding box center [574, 526] width 1148 height 1053
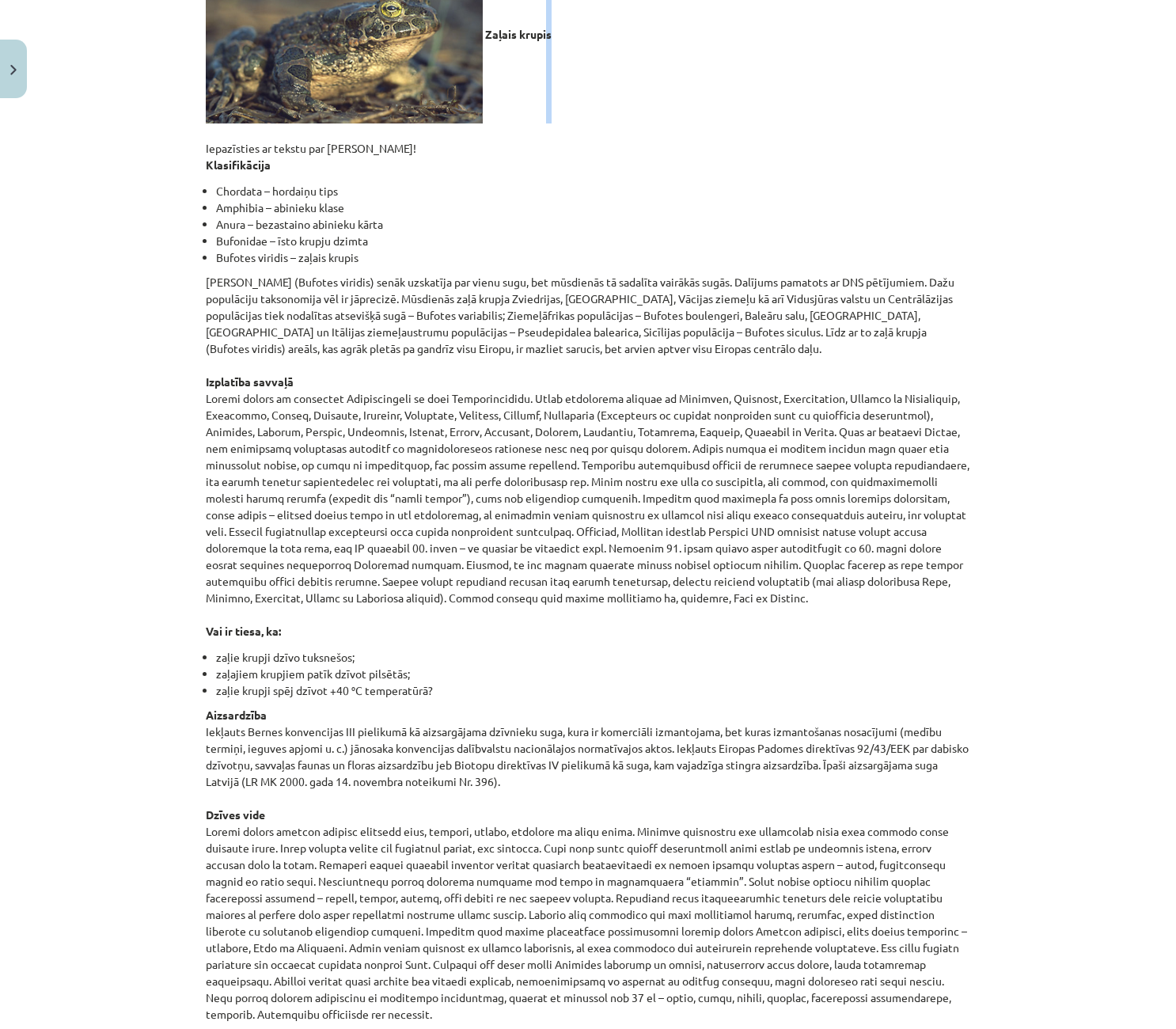
scroll to position [243, 0]
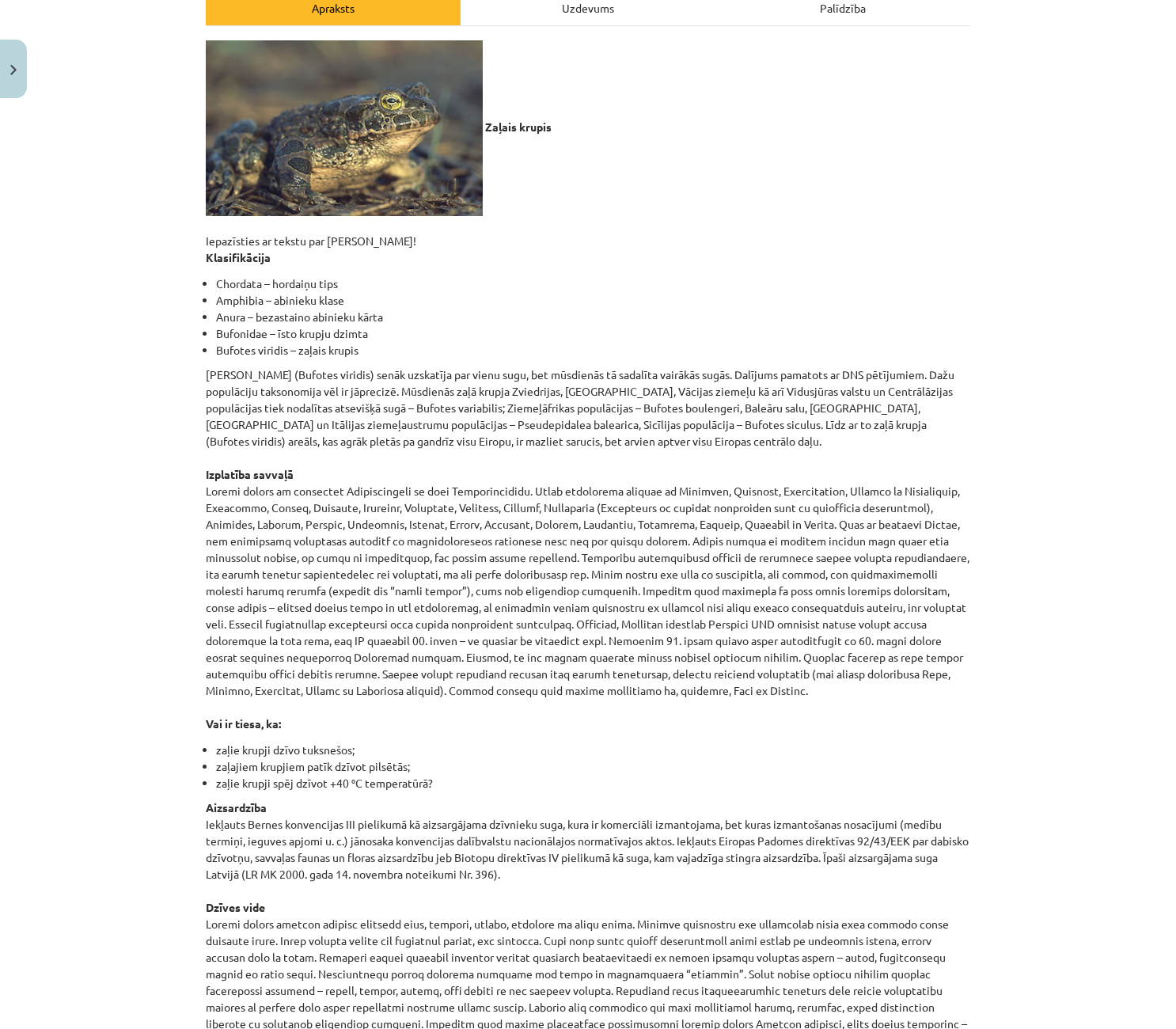
click at [527, 332] on li "Bufonidae – īsto krupju dzimta" at bounding box center [593, 334] width 754 height 16
